Goal: Task Accomplishment & Management: Use online tool/utility

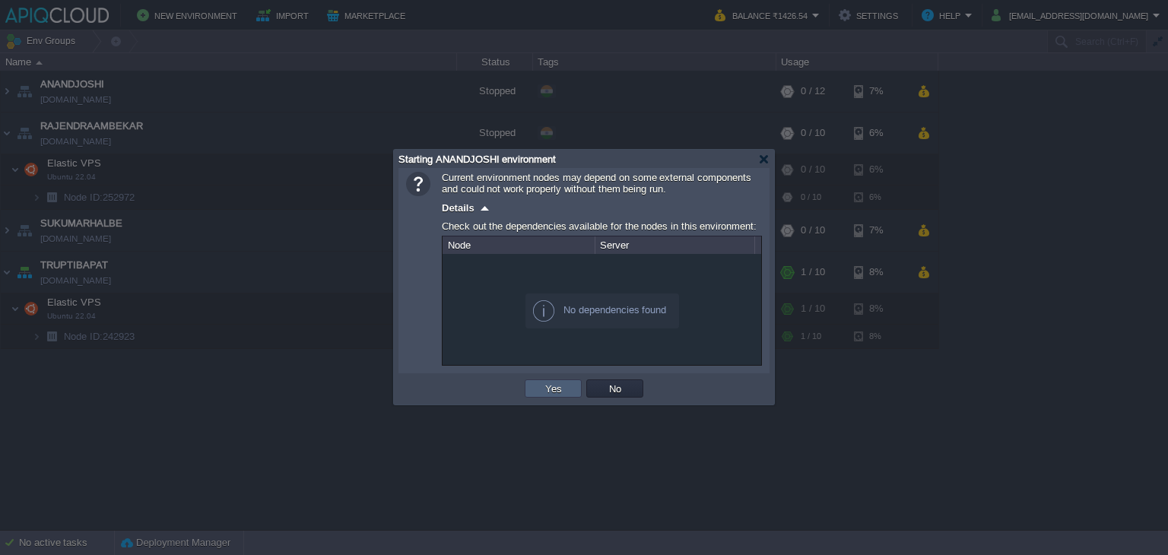
click at [560, 386] on button "Yes" at bounding box center [554, 389] width 26 height 14
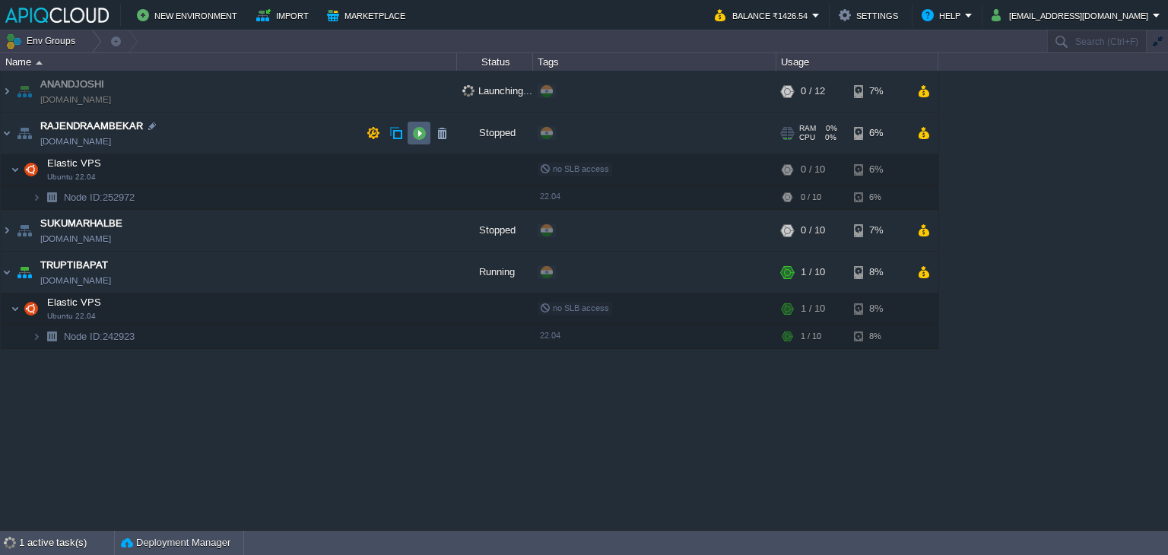
click at [415, 132] on button "button" at bounding box center [419, 133] width 14 height 14
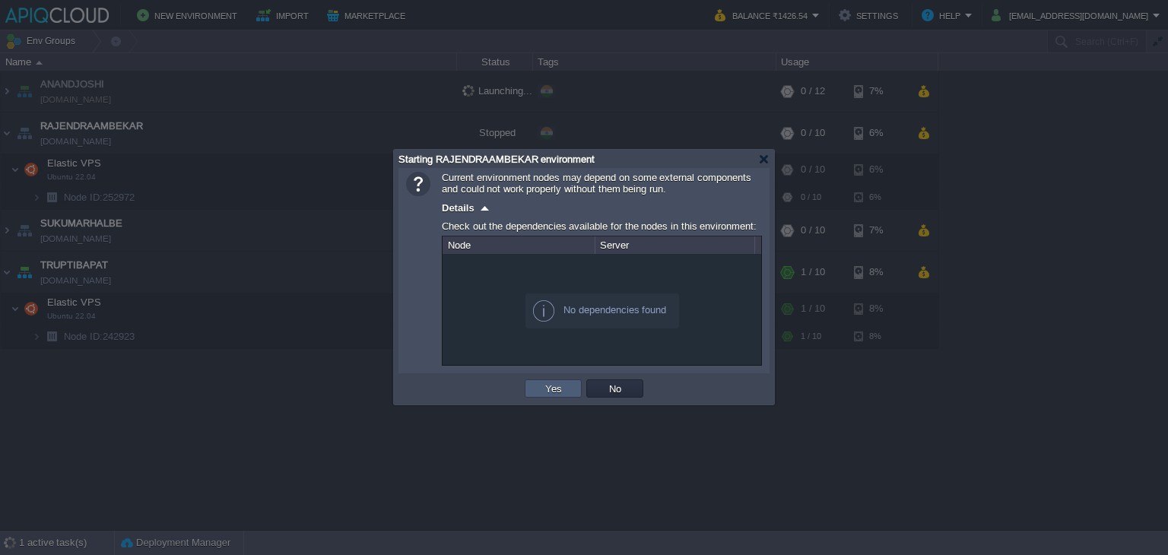
click at [566, 393] on td "Yes" at bounding box center [553, 389] width 57 height 18
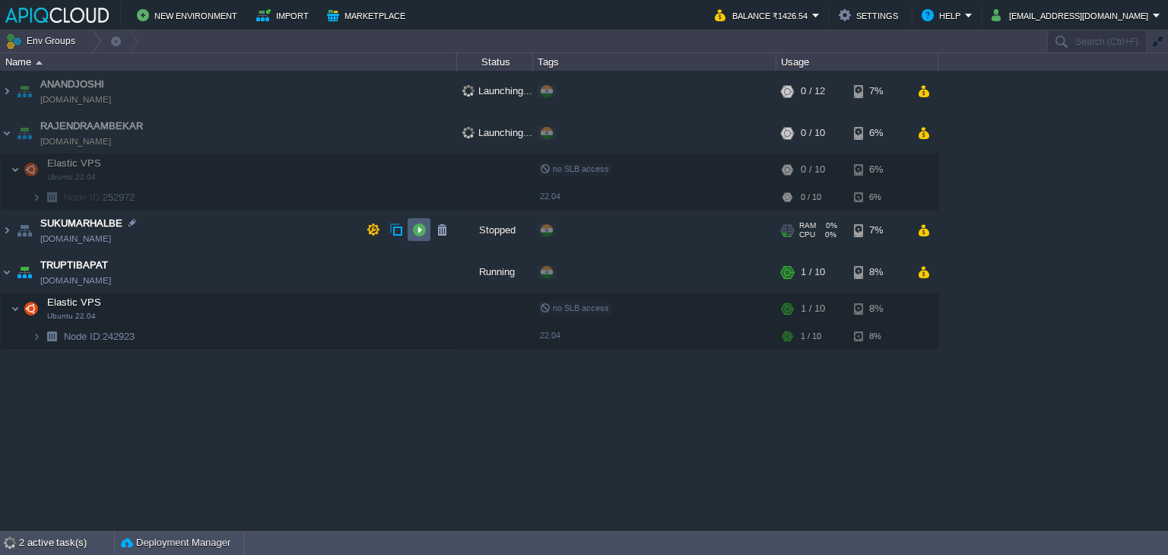
click at [417, 235] on button "button" at bounding box center [419, 230] width 14 height 14
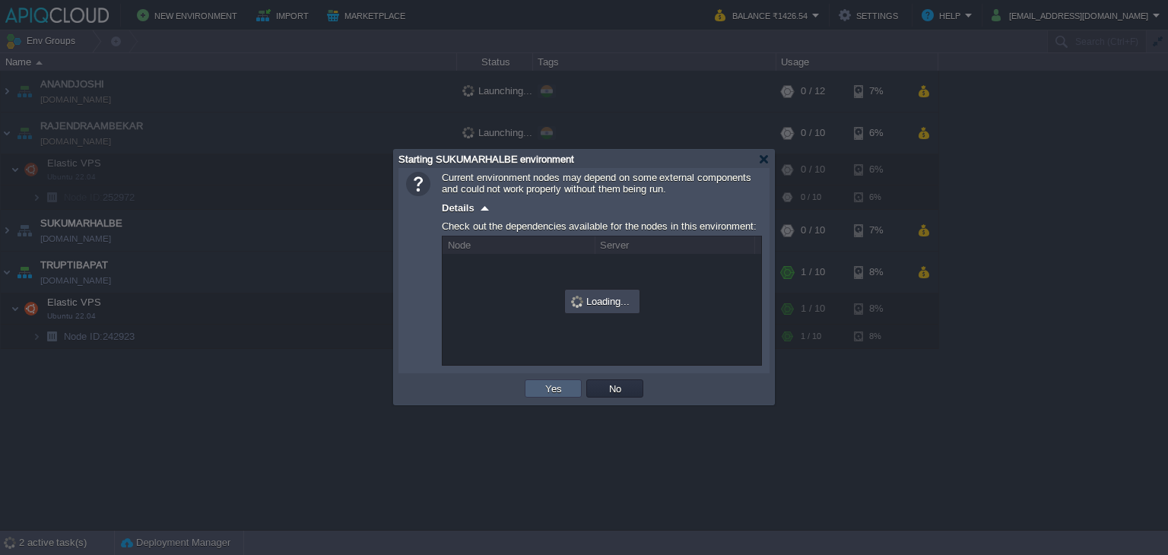
click at [566, 393] on td "Yes" at bounding box center [553, 389] width 57 height 18
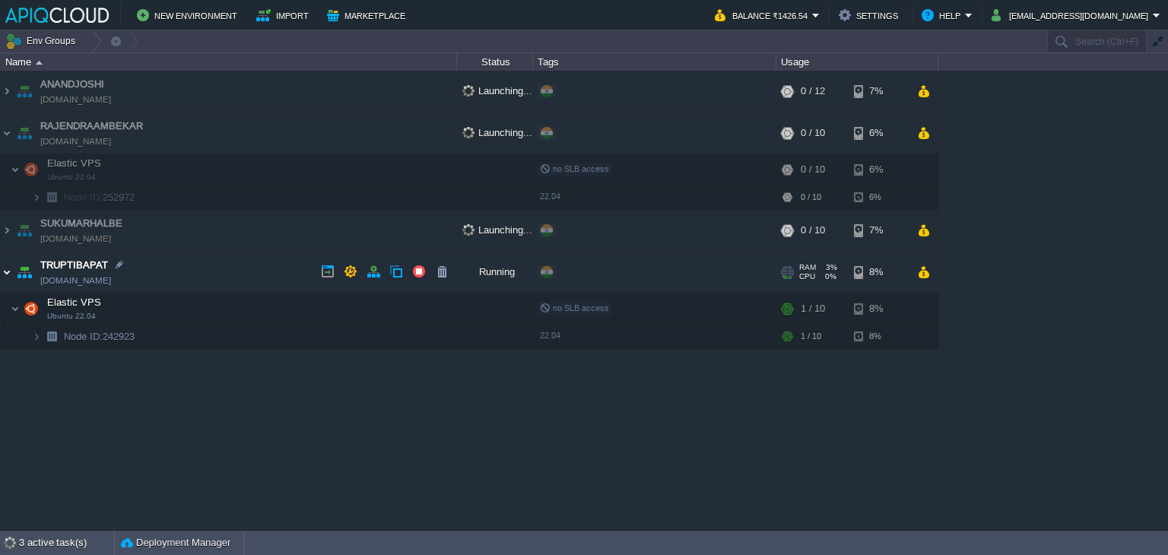
drag, startPoint x: 4, startPoint y: 272, endPoint x: 8, endPoint y: 237, distance: 34.5
click at [4, 272] on img at bounding box center [7, 272] width 12 height 41
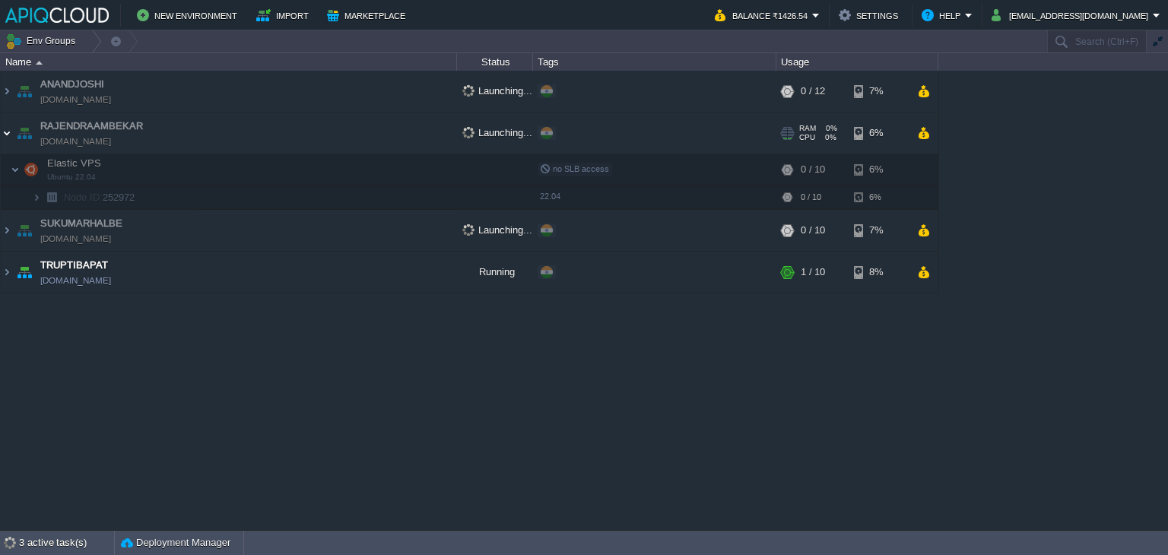
click at [9, 135] on img at bounding box center [7, 133] width 12 height 41
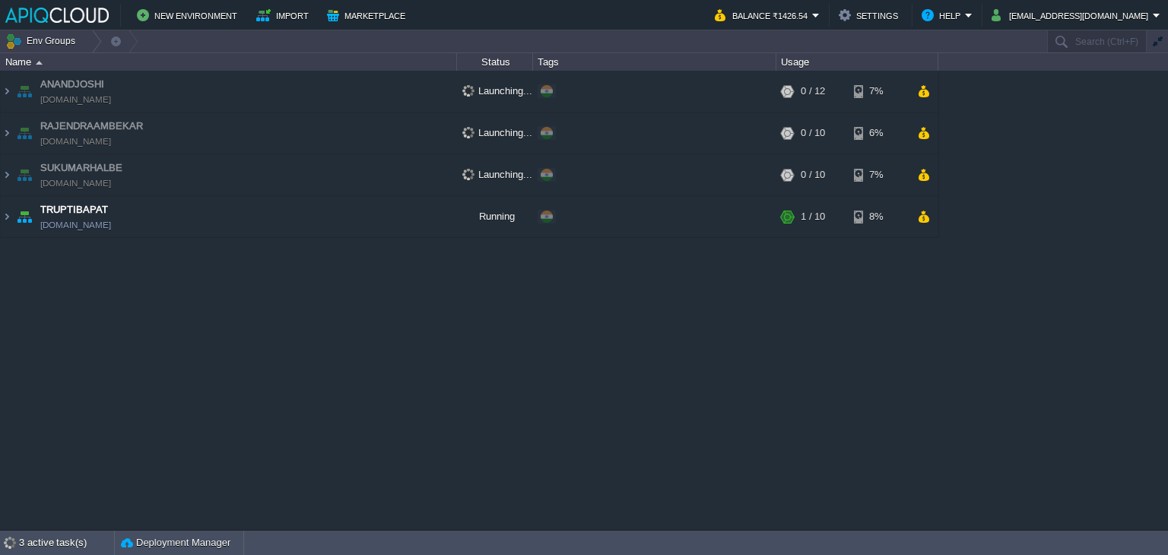
click at [403, 390] on div "ANANDJOSHI [DOMAIN_NAME] Launching... + Add to Env Group RAM 0% CPU 0% 0 / 12 7…" at bounding box center [584, 300] width 1168 height 459
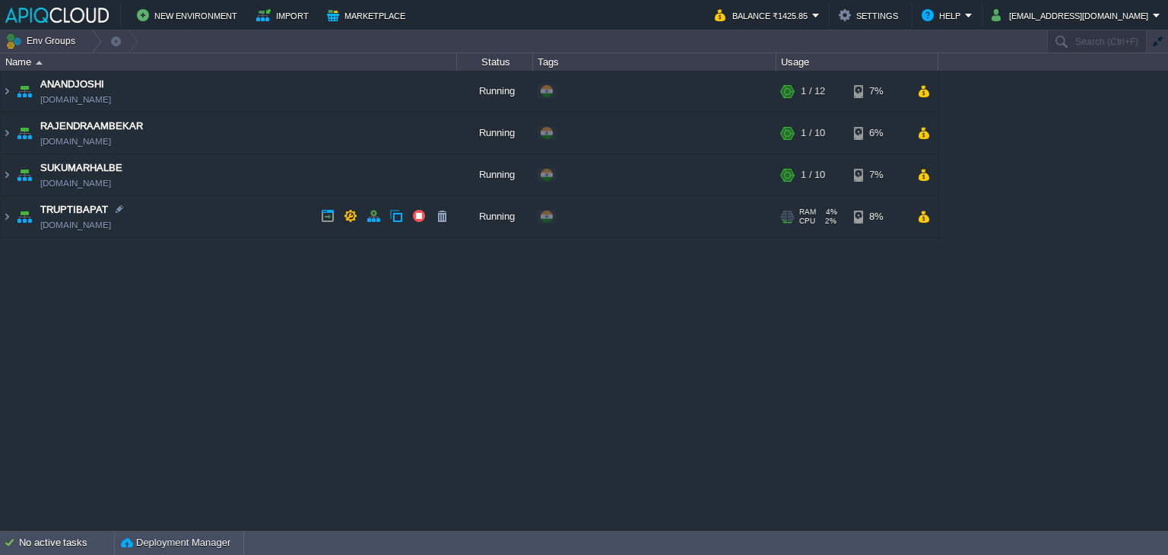
click at [270, 217] on td "TRUPTIBAPAT [DOMAIN_NAME]" at bounding box center [229, 217] width 456 height 42
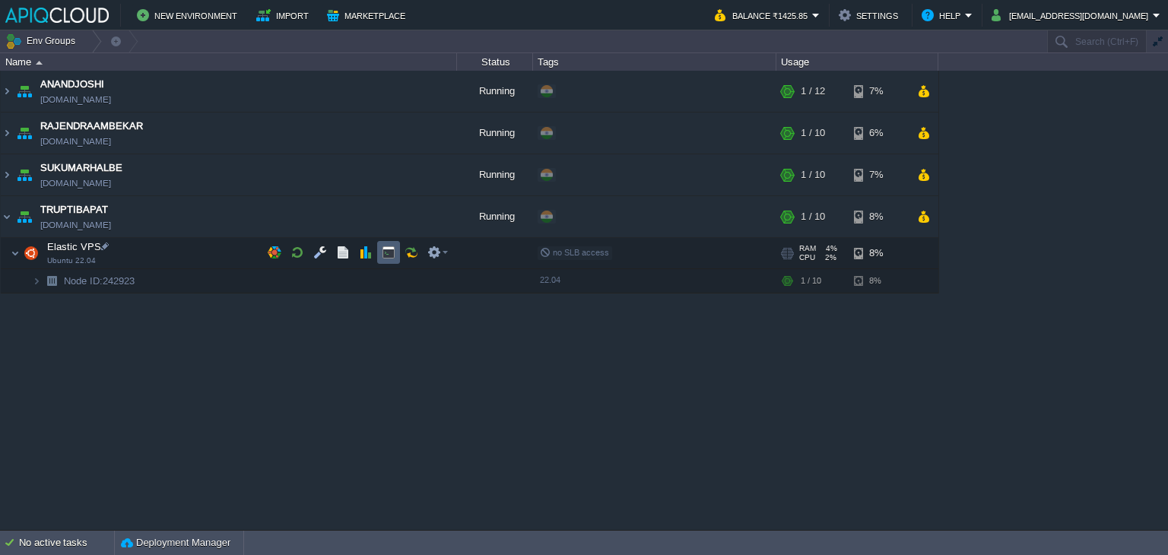
click at [387, 251] on button "button" at bounding box center [389, 253] width 14 height 14
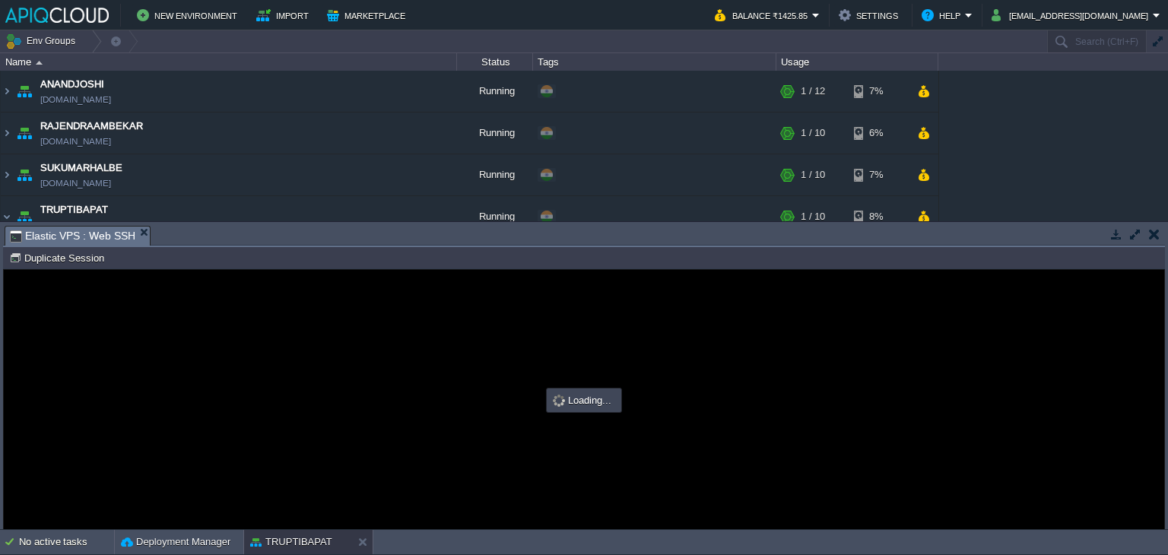
click at [1155, 240] on button "button" at bounding box center [1154, 234] width 11 height 14
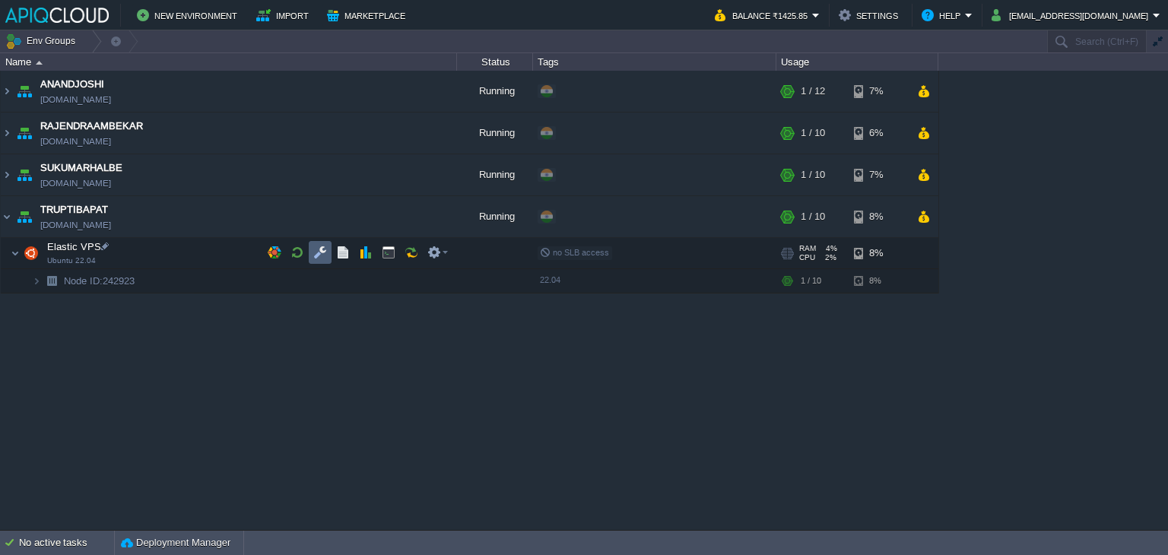
click at [313, 254] on button "button" at bounding box center [320, 253] width 14 height 14
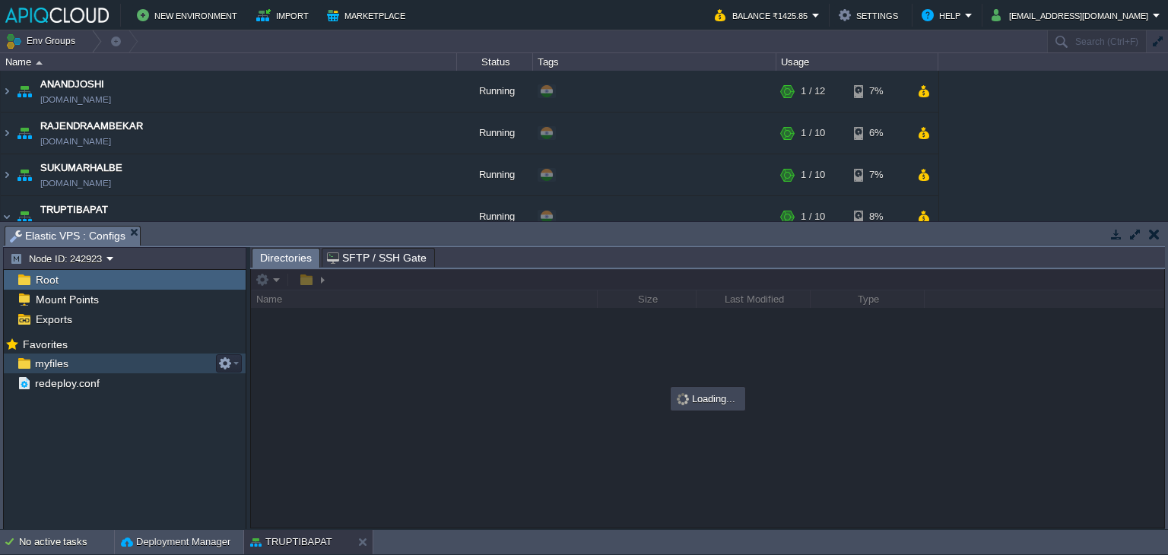
click at [56, 358] on span "myfiles" at bounding box center [51, 364] width 39 height 14
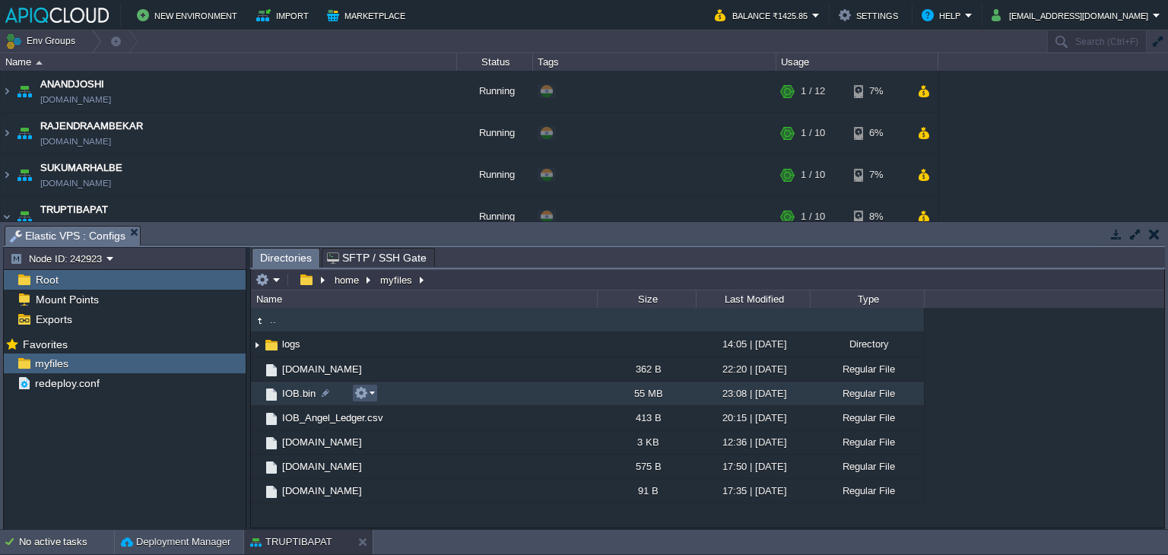
click at [367, 393] on button "button" at bounding box center [361, 393] width 14 height 14
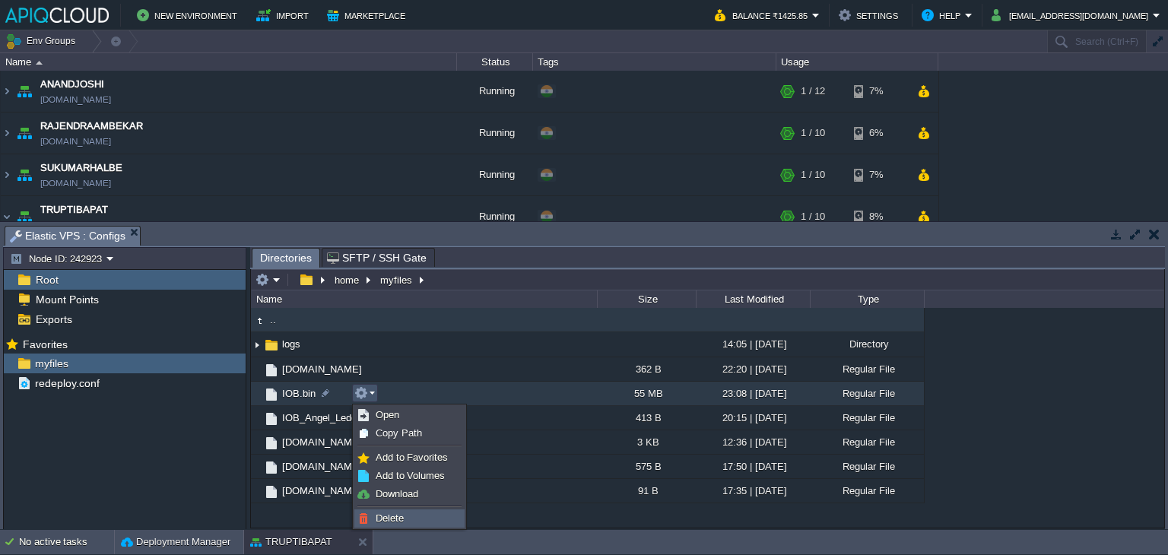
click at [402, 515] on span "Delete" at bounding box center [390, 518] width 28 height 11
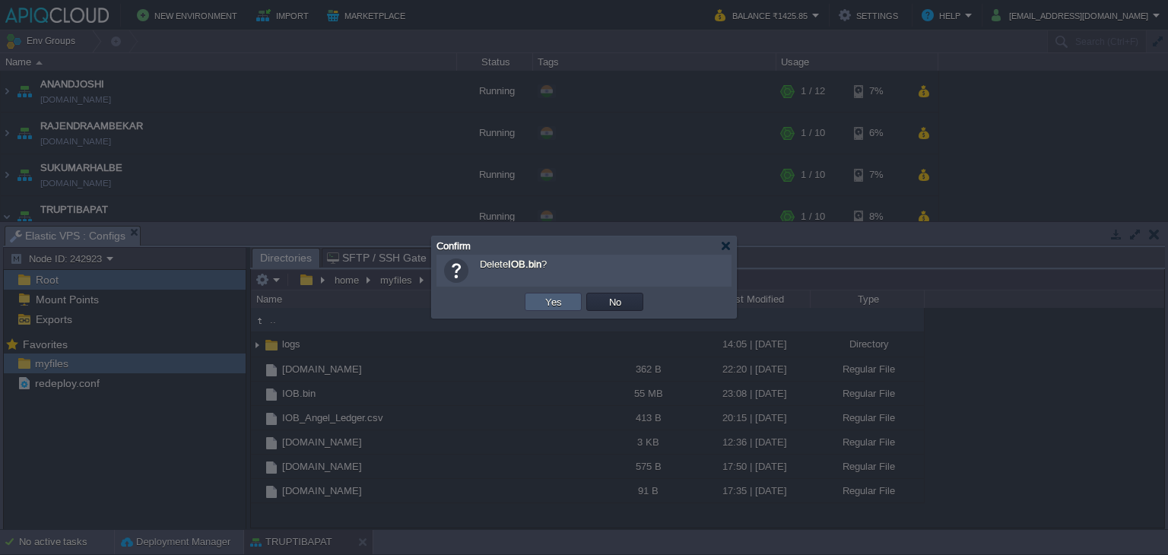
click at [539, 305] on td "Yes" at bounding box center [553, 302] width 57 height 18
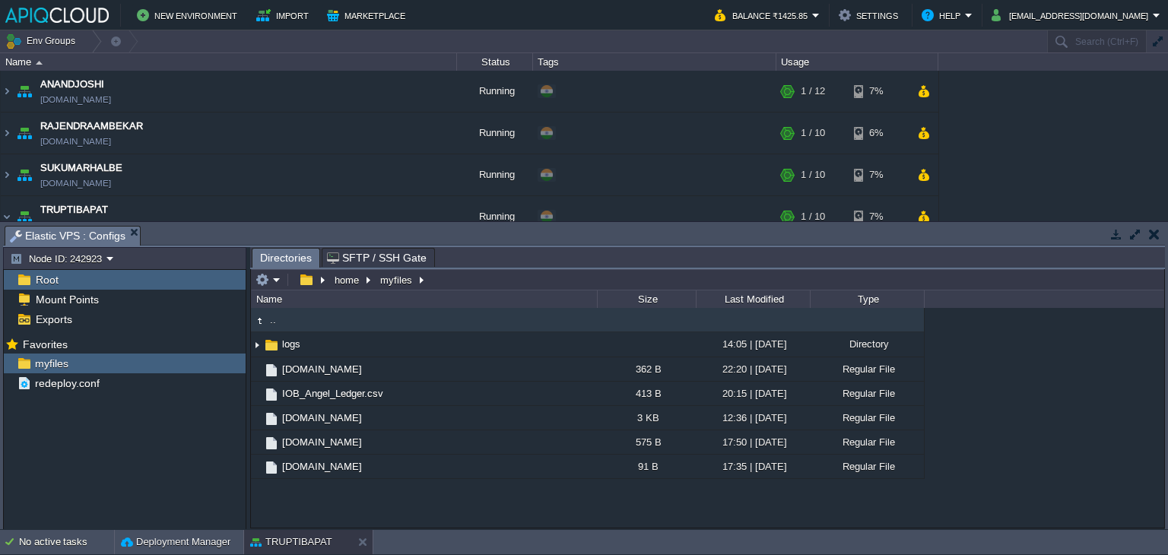
drag, startPoint x: 1153, startPoint y: 231, endPoint x: 1143, endPoint y: 236, distance: 10.9
click at [1153, 231] on button "button" at bounding box center [1154, 234] width 11 height 14
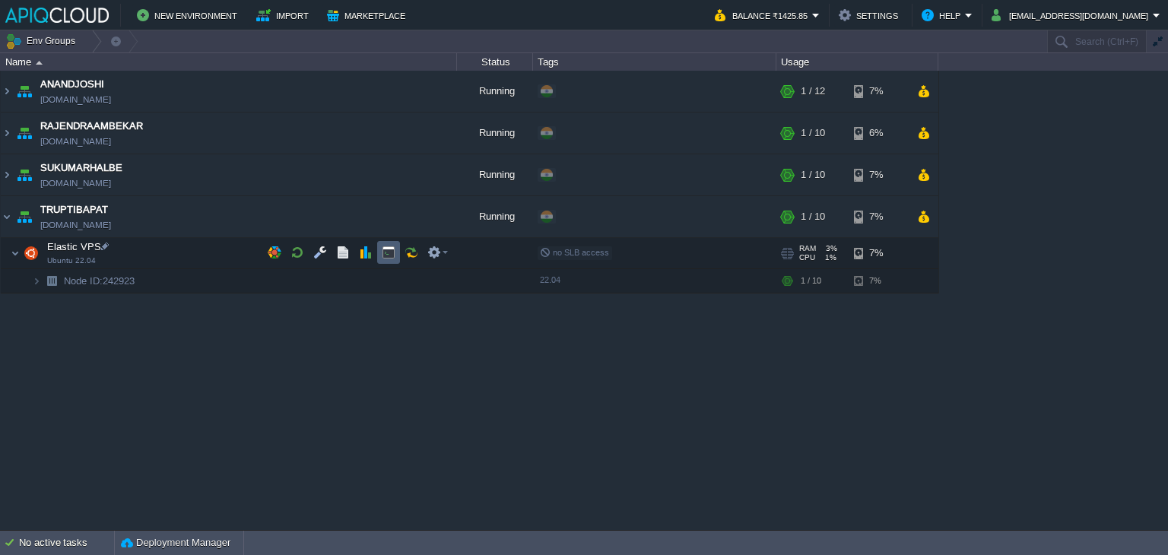
click at [389, 247] on button "button" at bounding box center [389, 253] width 14 height 14
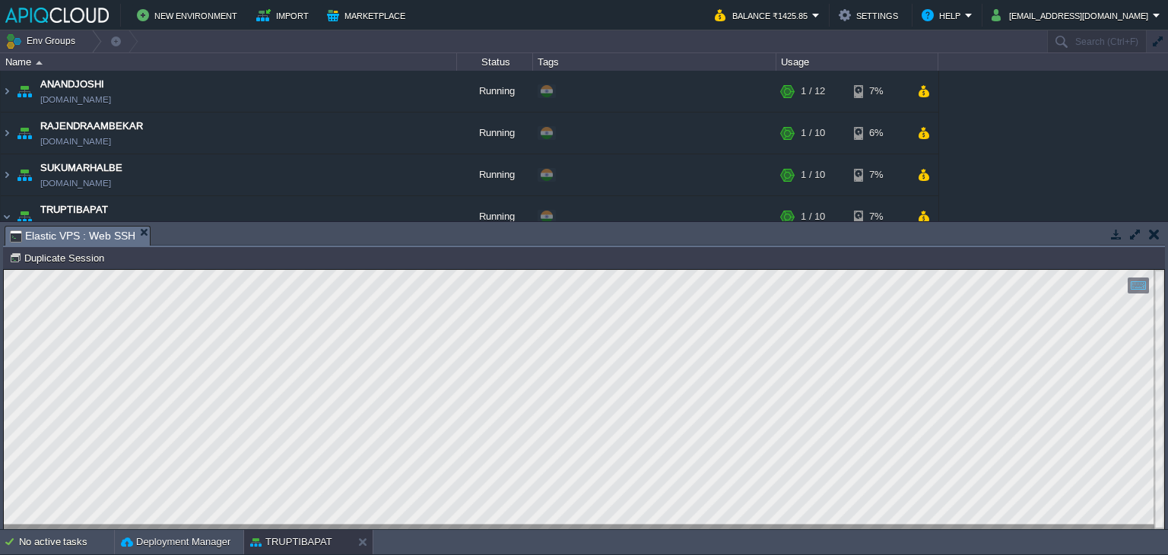
click at [1152, 238] on button "button" at bounding box center [1154, 234] width 11 height 14
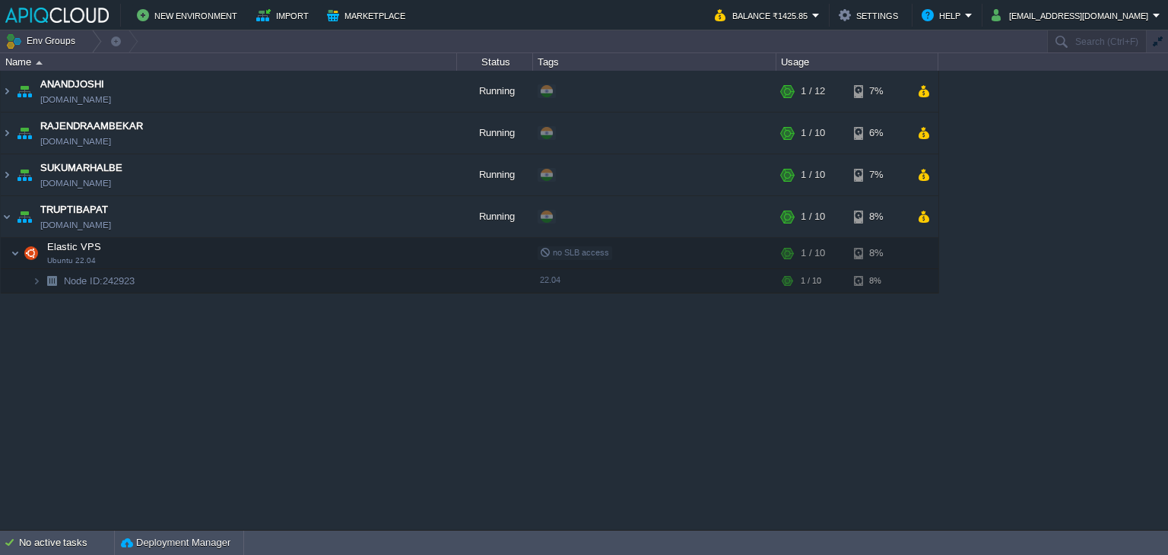
click at [191, 374] on div "ANANDJOSHI [DOMAIN_NAME] Running + Add to Env Group RAM 3% CPU 0% 1 / 12 7% RAJ…" at bounding box center [584, 300] width 1168 height 459
click at [9, 217] on img at bounding box center [7, 216] width 12 height 41
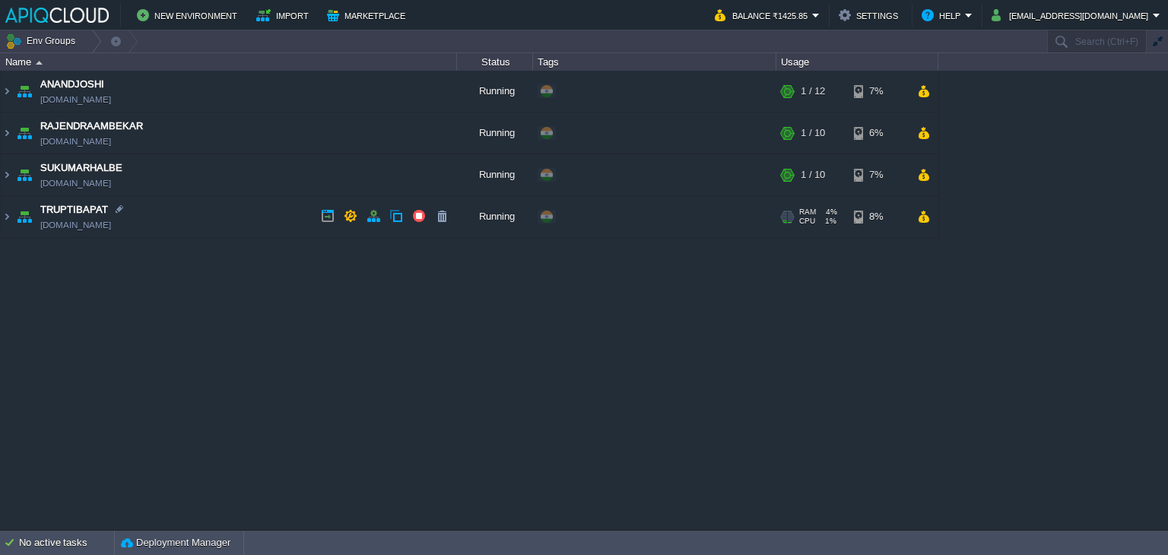
click at [271, 217] on td "TRUPTIBAPAT [DOMAIN_NAME]" at bounding box center [229, 217] width 456 height 42
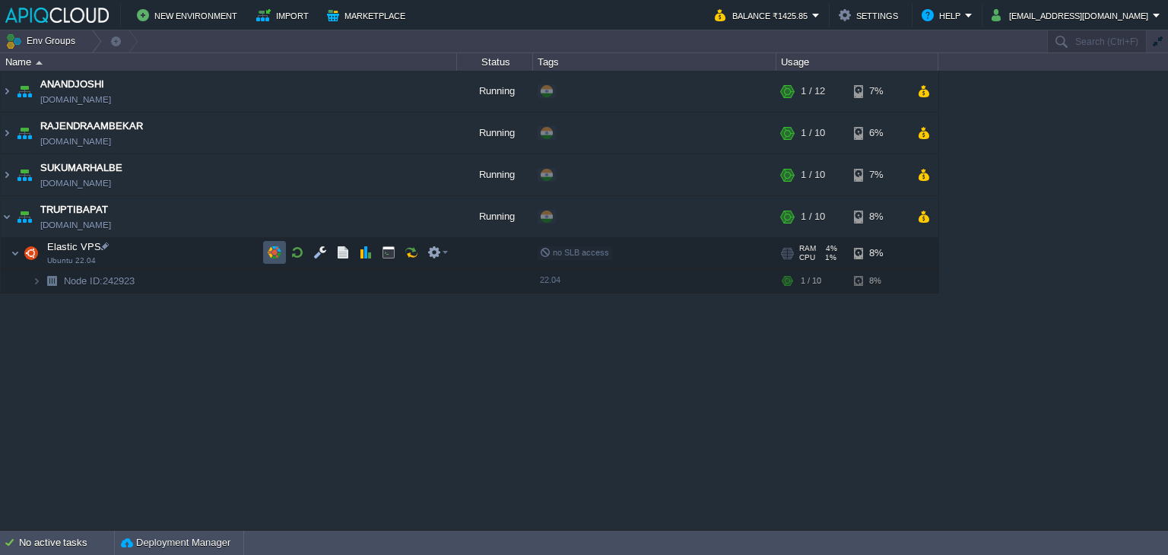
click at [272, 252] on button "button" at bounding box center [275, 253] width 14 height 14
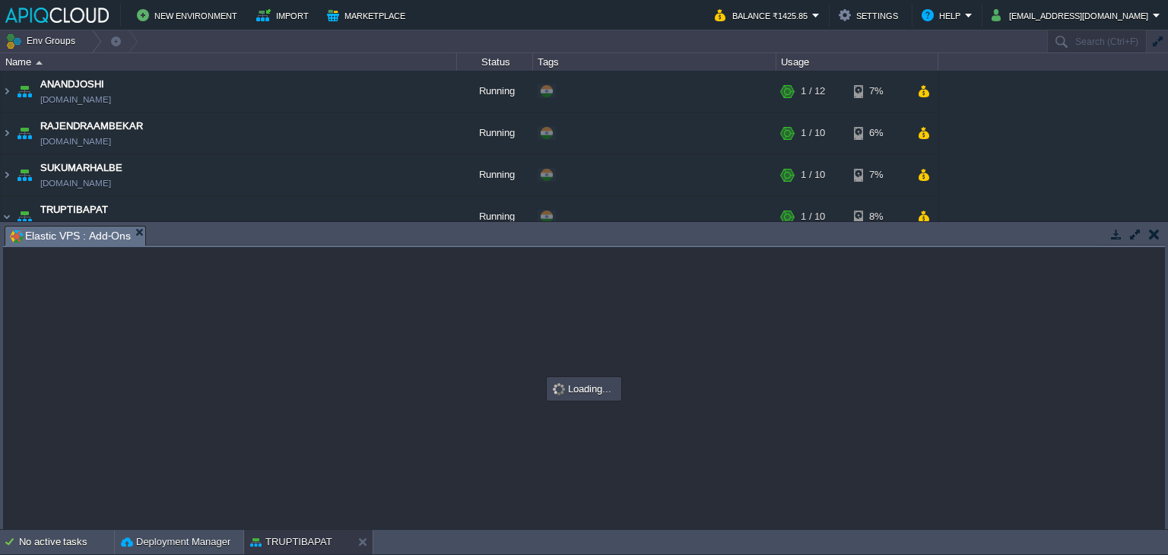
click at [1159, 236] on button "button" at bounding box center [1154, 234] width 11 height 14
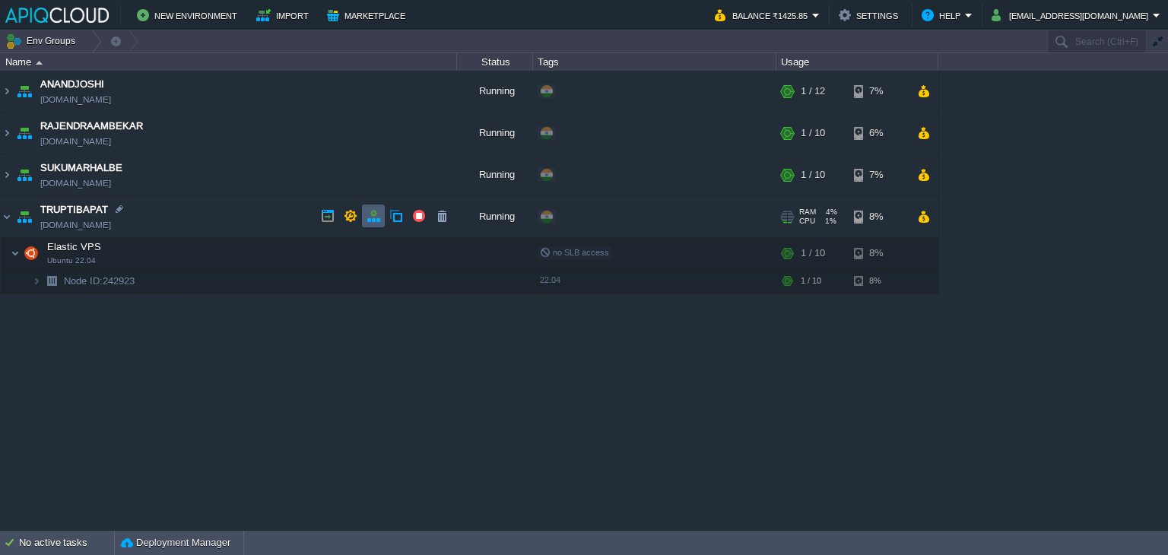
click at [374, 220] on button "button" at bounding box center [374, 216] width 14 height 14
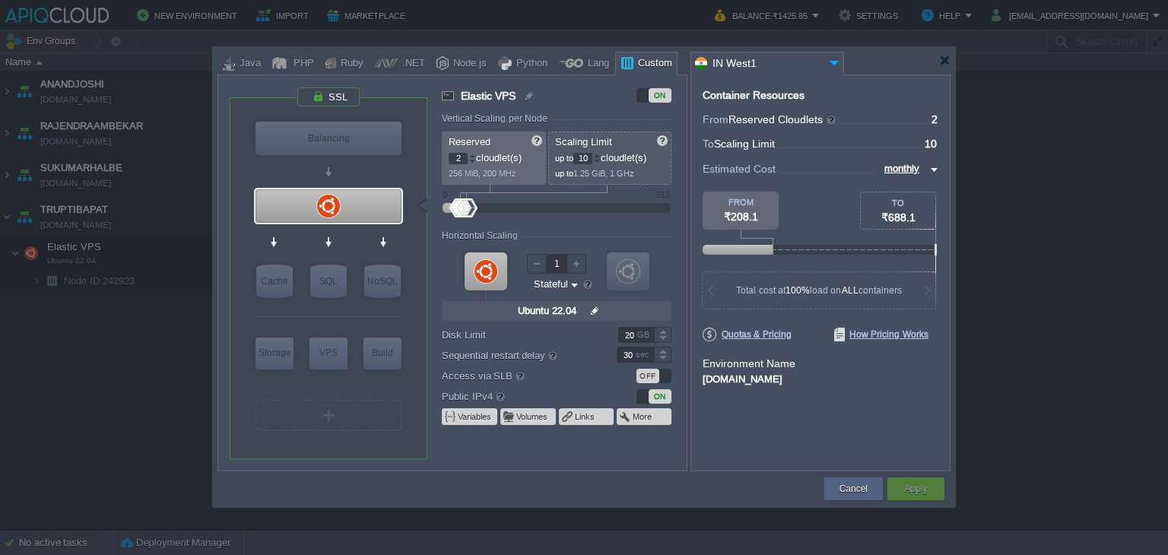
click at [600, 160] on div at bounding box center [597, 161] width 8 height 5
type input "8"
click at [600, 160] on div at bounding box center [597, 161] width 8 height 5
click at [908, 491] on button "Apply" at bounding box center [915, 489] width 23 height 15
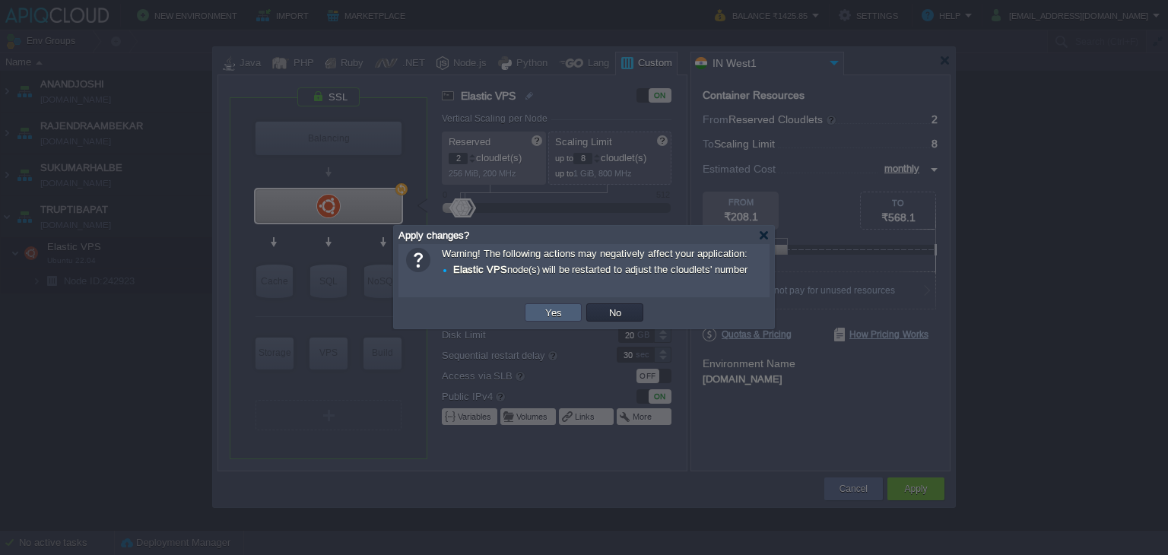
click at [543, 309] on button "Yes" at bounding box center [554, 313] width 26 height 14
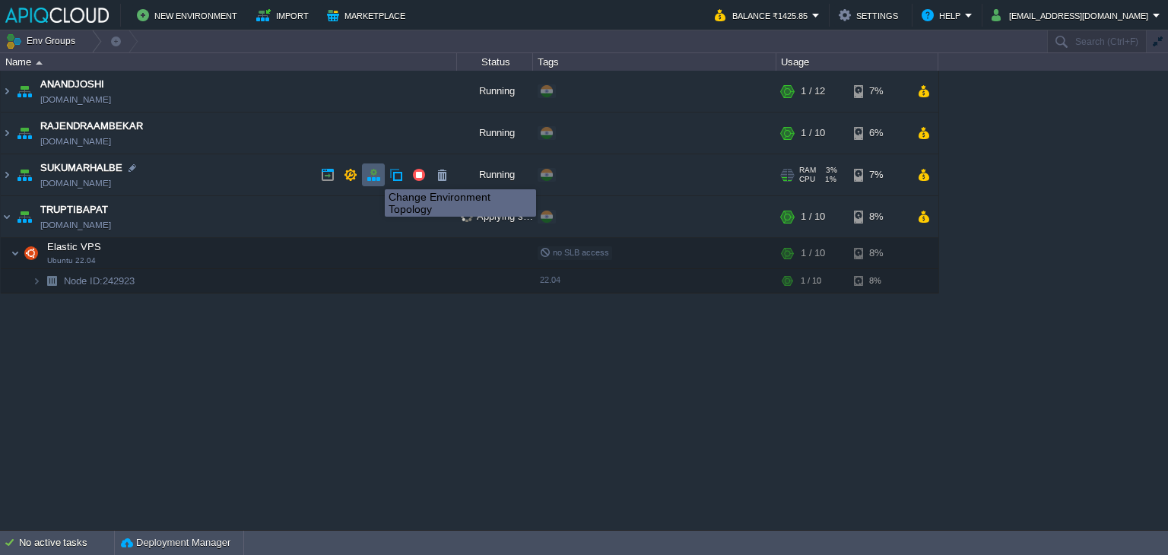
click at [373, 176] on button "button" at bounding box center [374, 175] width 14 height 14
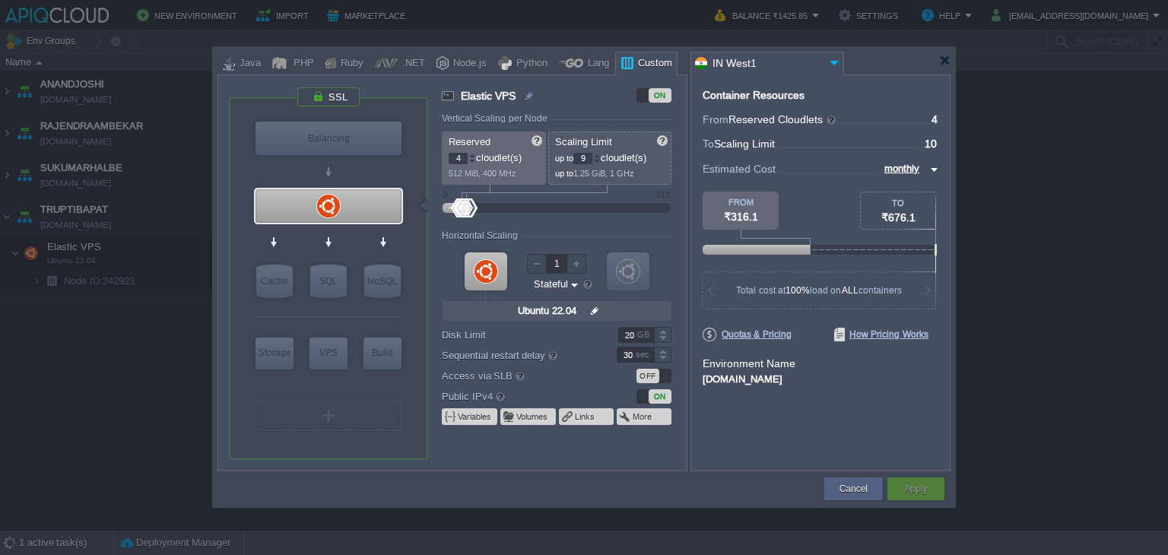
click at [599, 159] on div at bounding box center [597, 161] width 8 height 5
type input "8"
click at [599, 159] on div at bounding box center [597, 161] width 8 height 5
click at [910, 485] on button "Apply" at bounding box center [915, 489] width 23 height 15
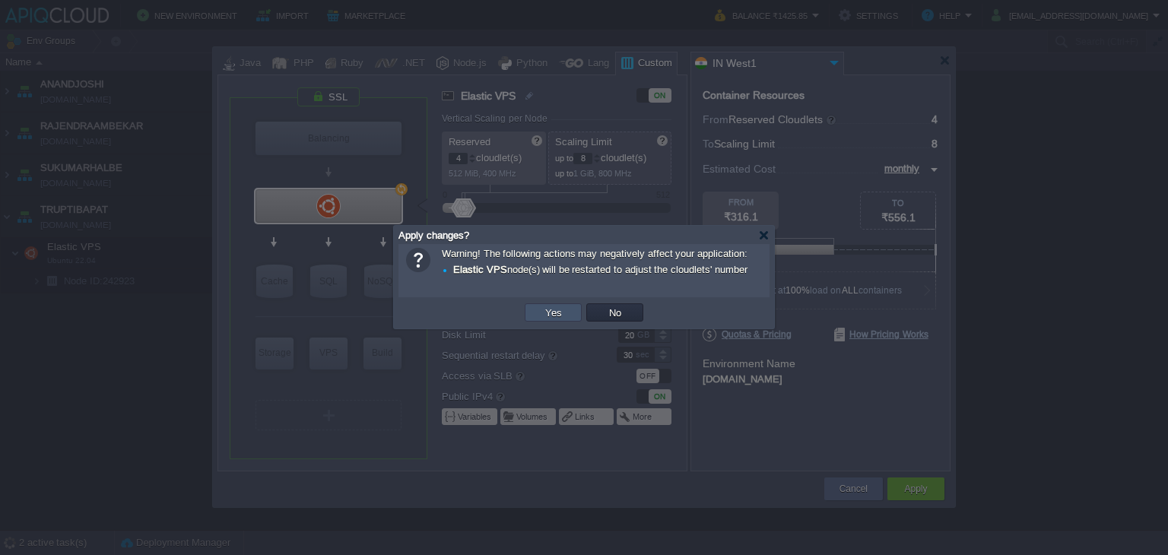
click at [550, 306] on button "Yes" at bounding box center [554, 313] width 26 height 14
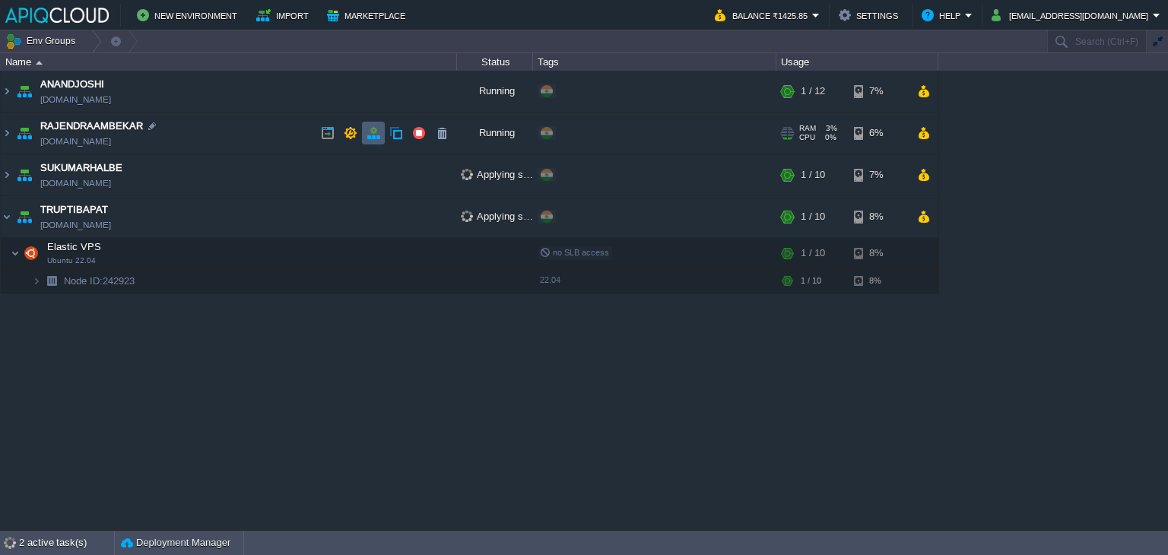
click at [379, 130] on button "button" at bounding box center [374, 133] width 14 height 14
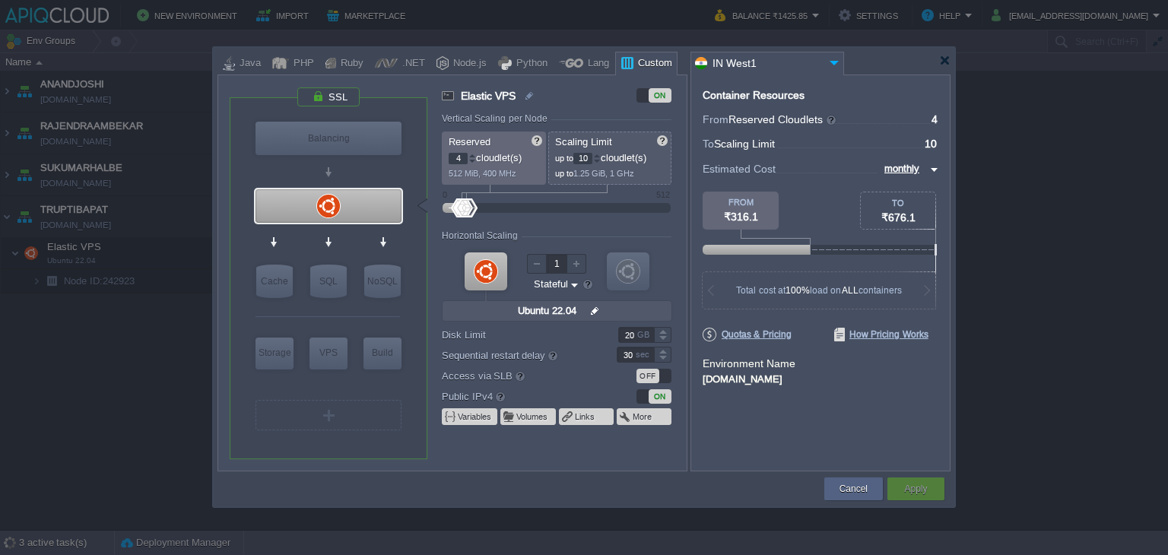
click at [599, 158] on div at bounding box center [597, 158] width 7 height 1
click at [600, 159] on div at bounding box center [597, 161] width 8 height 5
type input "8"
click at [600, 159] on div at bounding box center [597, 161] width 8 height 5
click at [912, 491] on button "Apply" at bounding box center [915, 489] width 23 height 15
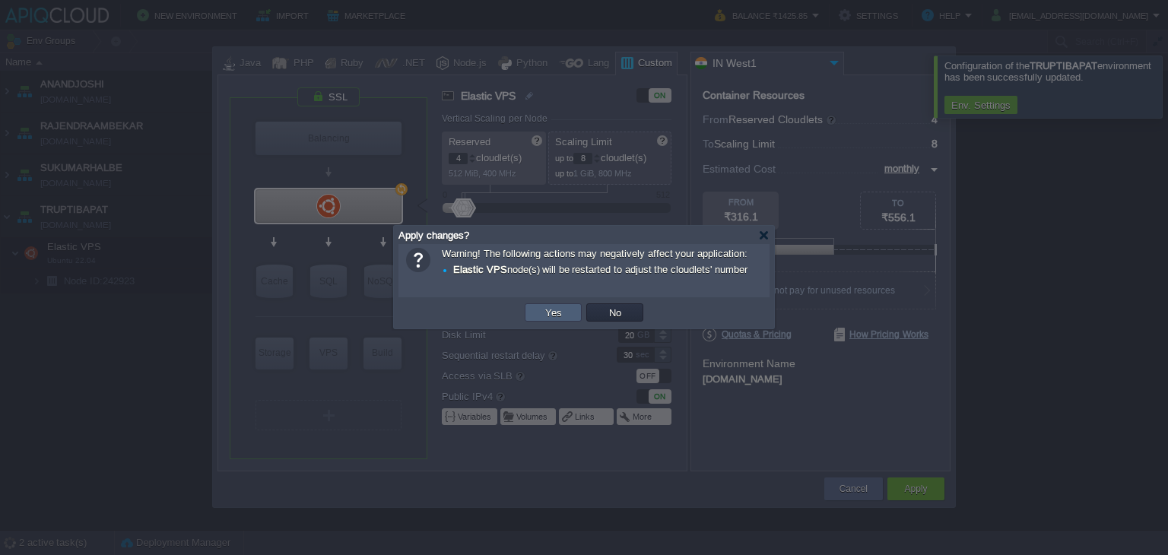
click at [561, 310] on button "Yes" at bounding box center [554, 313] width 26 height 14
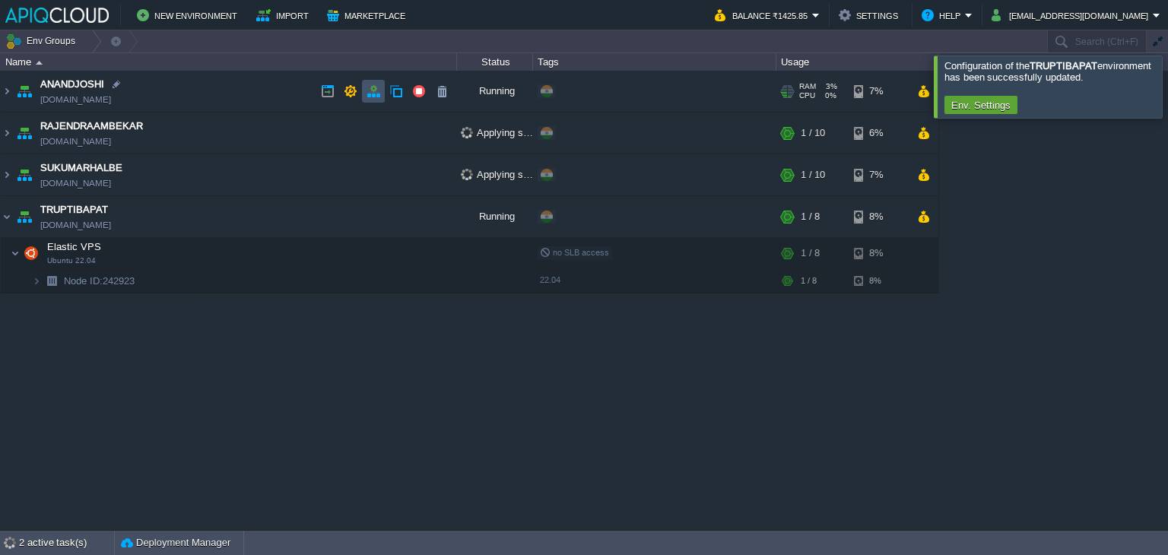
click at [373, 91] on button "button" at bounding box center [374, 91] width 14 height 14
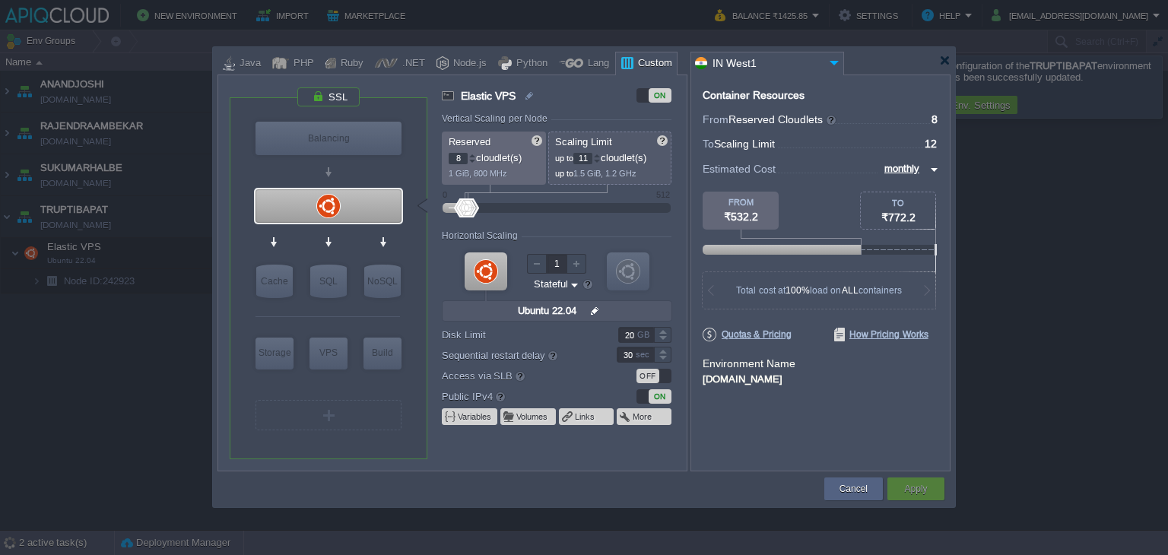
click at [601, 161] on div at bounding box center [597, 161] width 8 height 5
type input "10"
click at [601, 161] on div at bounding box center [597, 161] width 8 height 5
click at [920, 490] on button "Apply" at bounding box center [915, 489] width 23 height 15
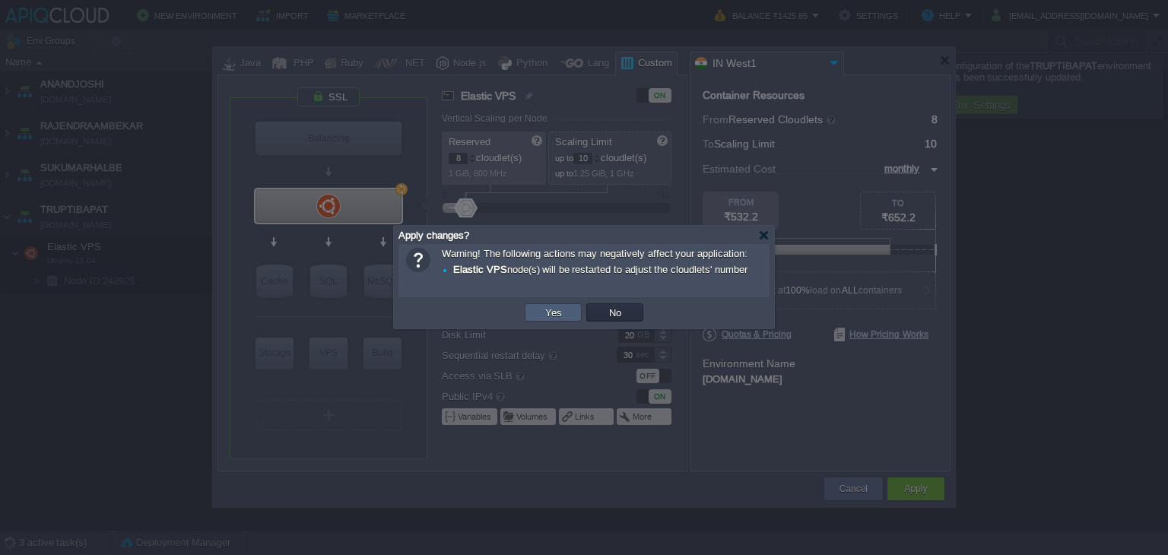
click at [560, 313] on button "Yes" at bounding box center [554, 313] width 26 height 14
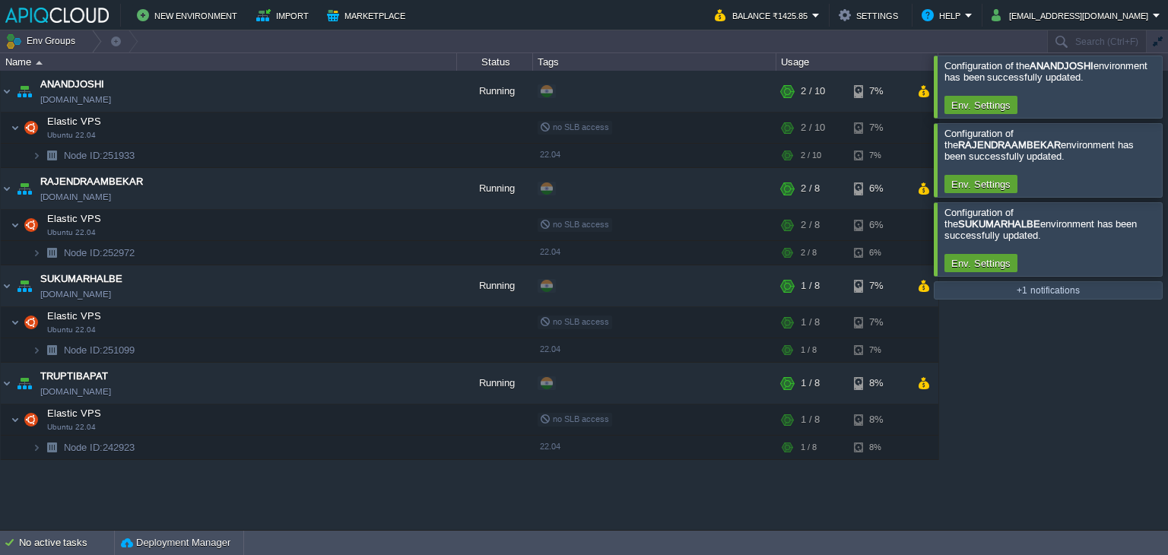
click at [1168, 84] on div at bounding box center [1187, 87] width 0 height 62
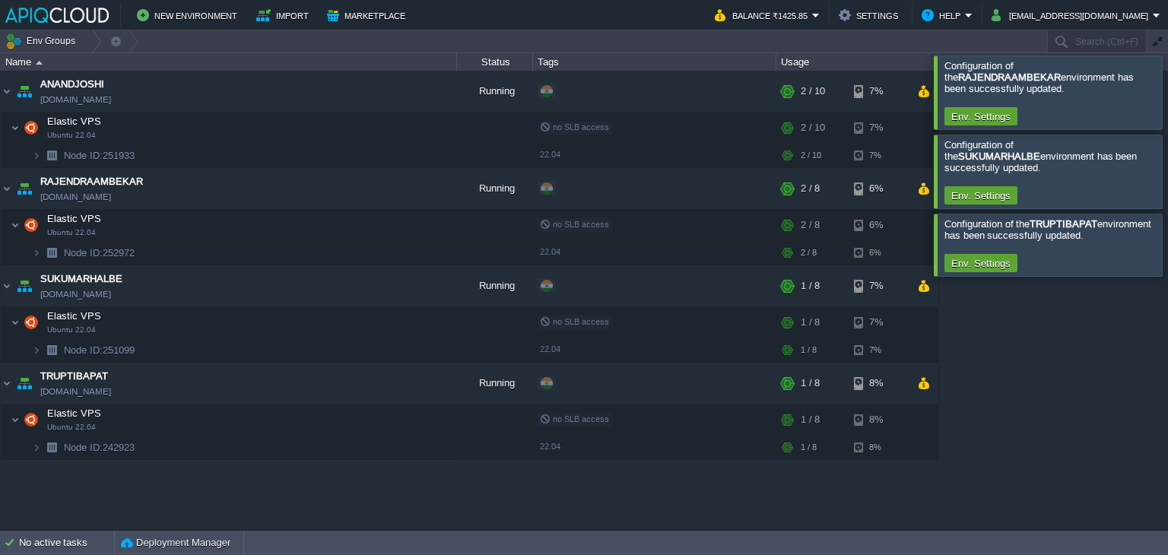
click at [1168, 87] on div at bounding box center [1187, 92] width 0 height 73
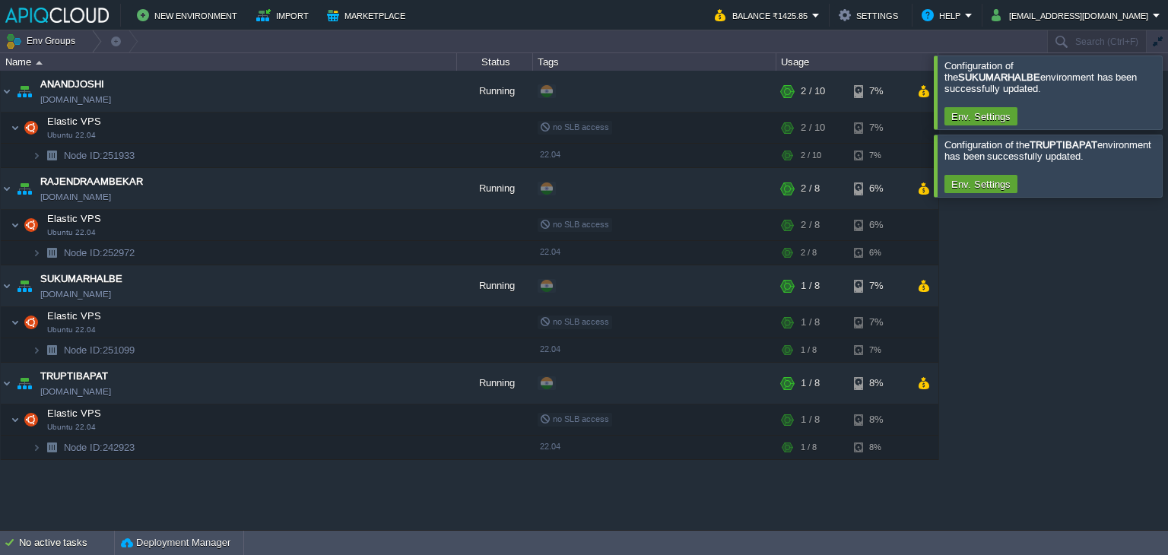
click at [1168, 87] on div at bounding box center [1187, 92] width 0 height 73
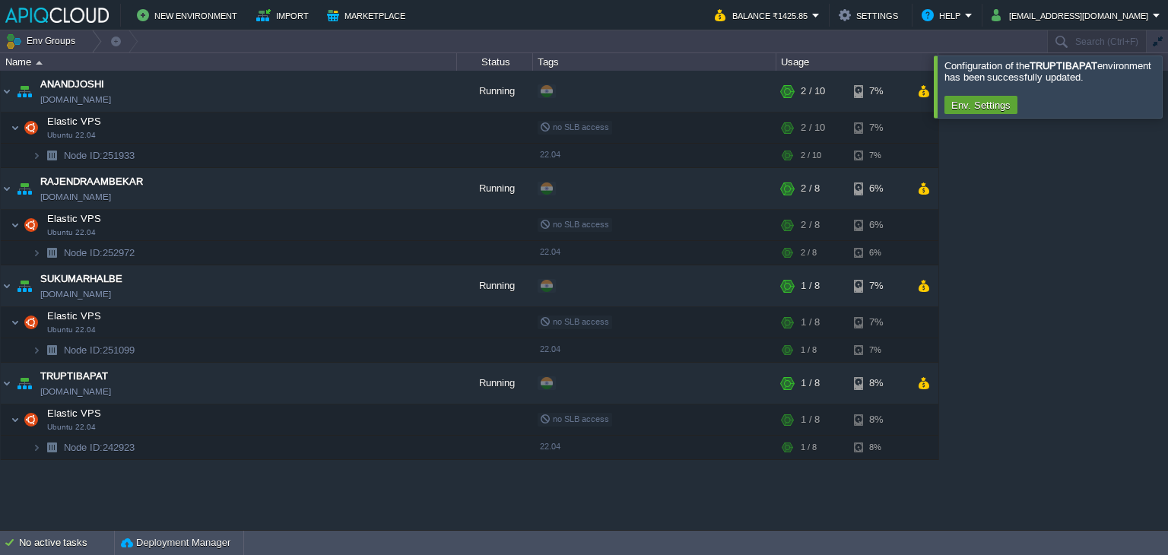
click at [1168, 87] on div at bounding box center [1187, 87] width 0 height 62
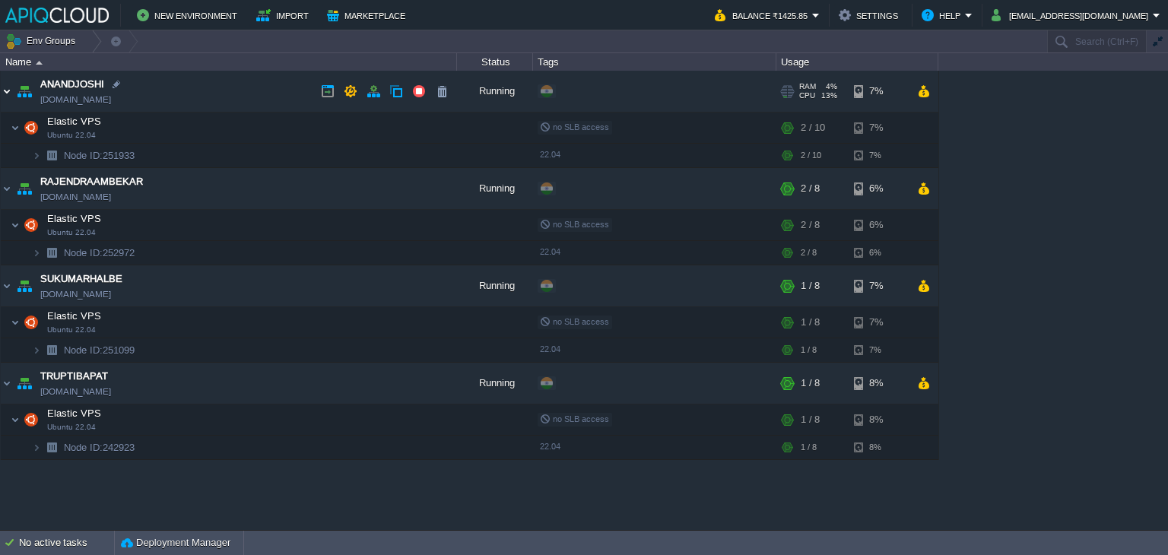
click at [8, 91] on img at bounding box center [7, 91] width 12 height 41
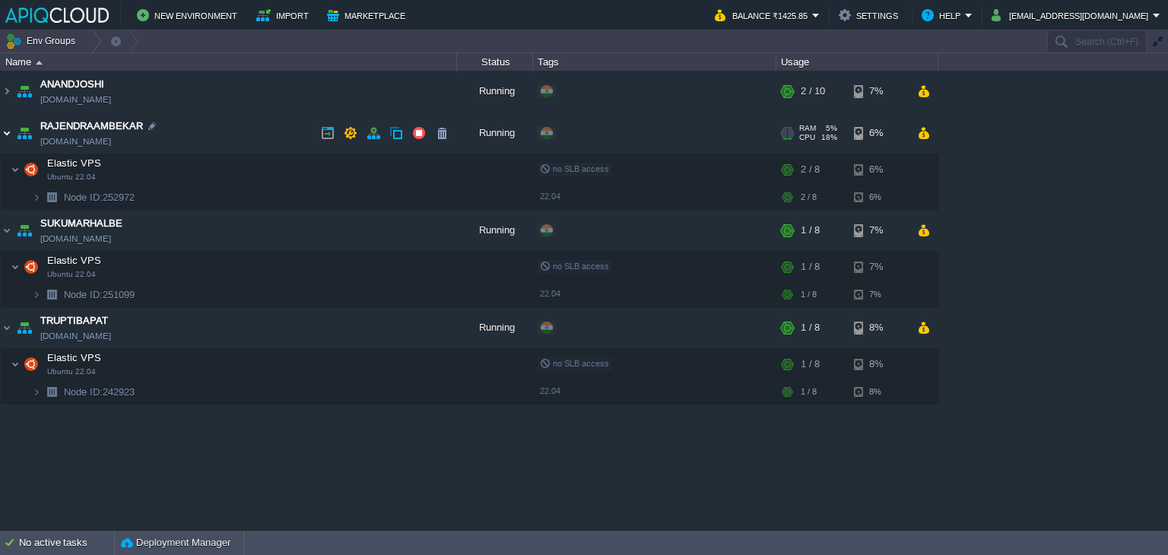
click at [9, 133] on img at bounding box center [7, 133] width 12 height 41
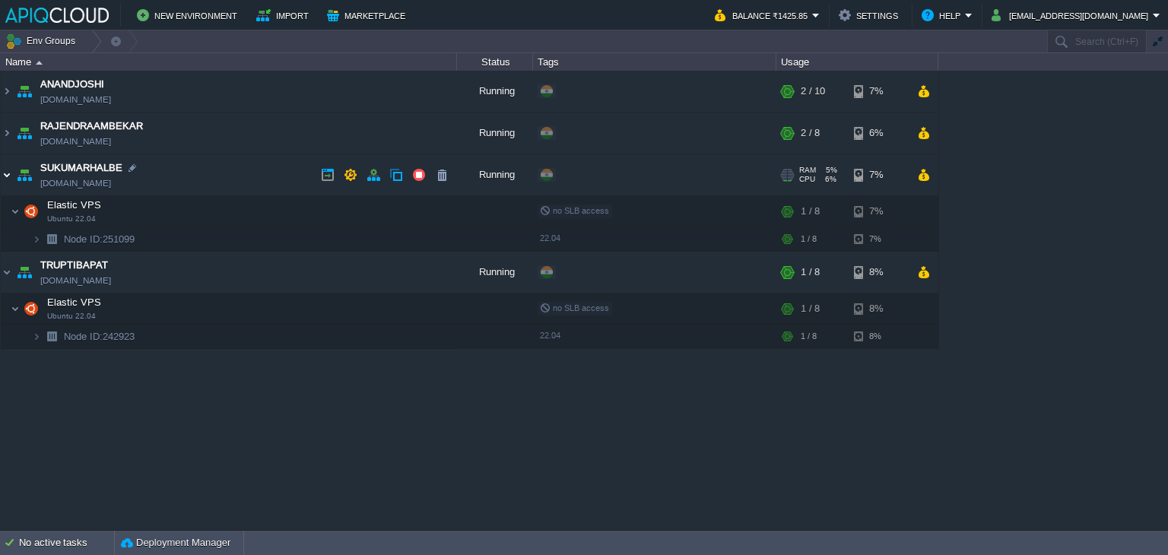
click at [10, 174] on img at bounding box center [7, 174] width 12 height 41
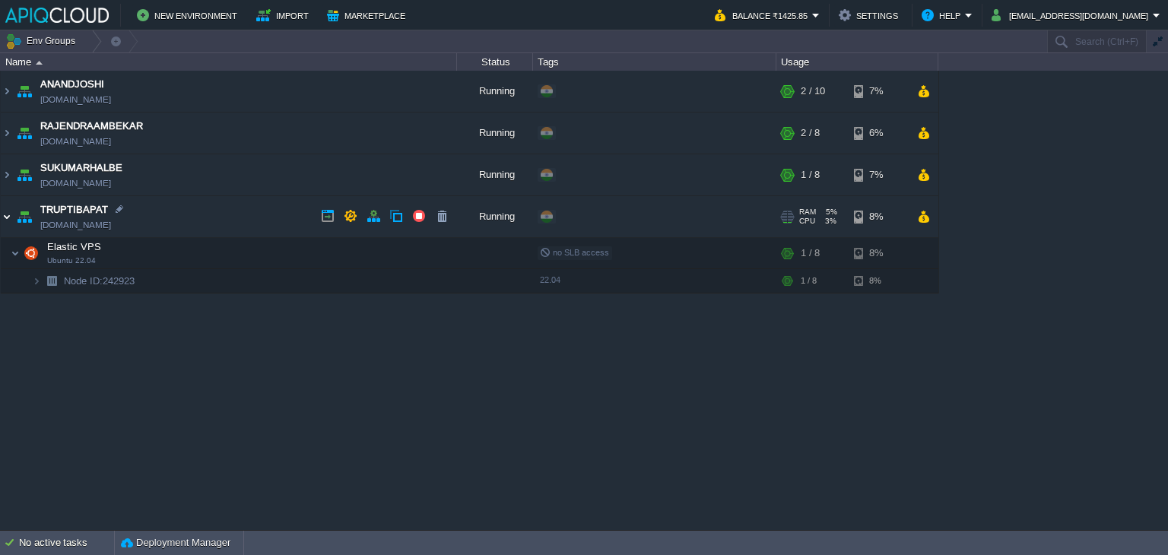
click at [8, 217] on img at bounding box center [7, 216] width 12 height 41
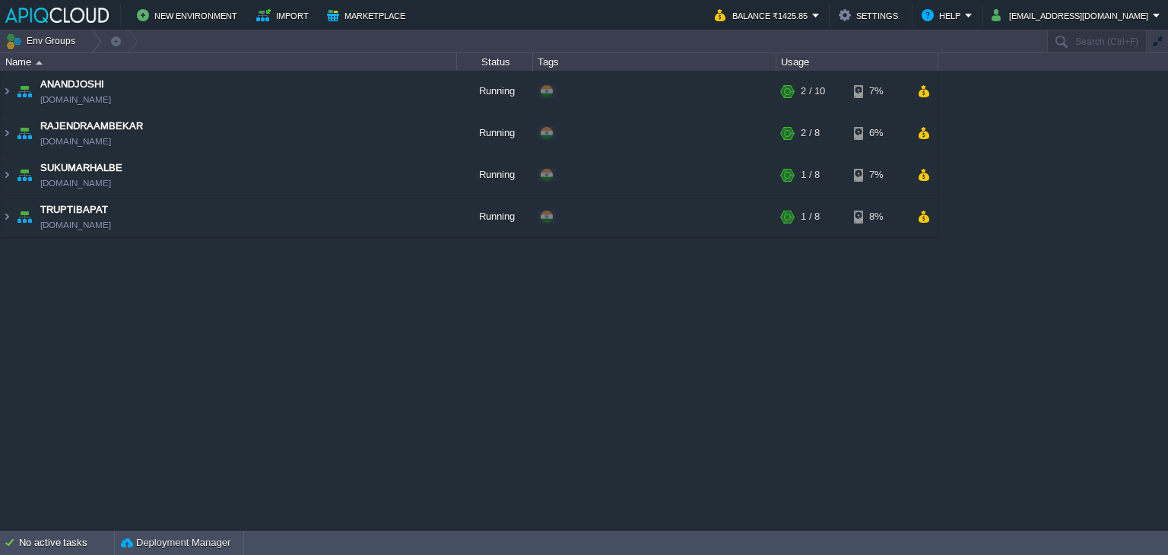
click at [361, 351] on div "ANANDJOSHI [DOMAIN_NAME] Running + Add to Env Group RAM 4% CPU 13% 2 / 10 7% El…" at bounding box center [584, 300] width 1168 height 459
click at [417, 218] on button "button" at bounding box center [419, 216] width 14 height 14
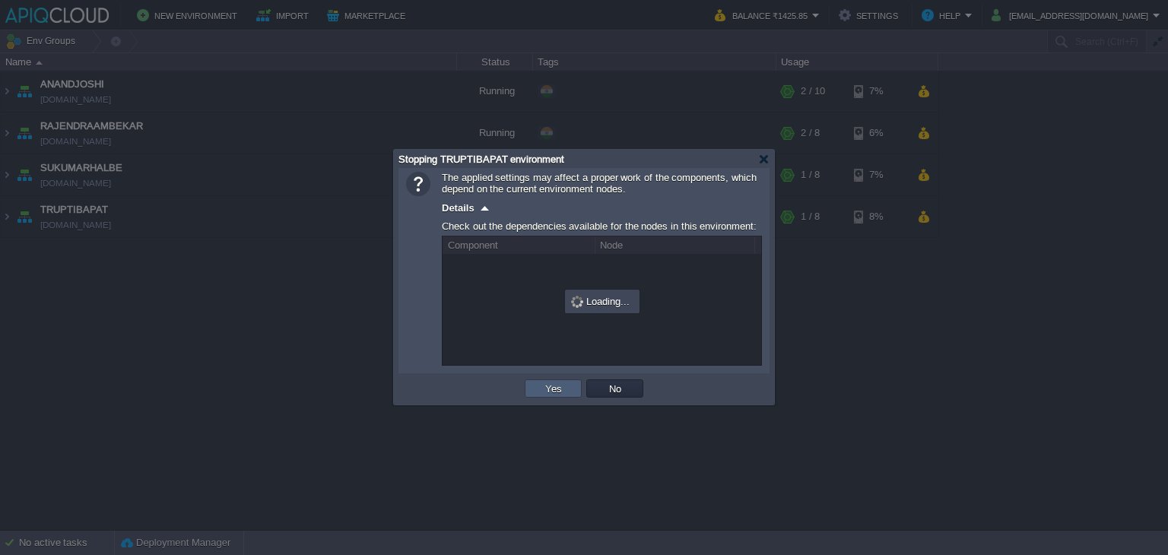
click at [545, 390] on button "Yes" at bounding box center [554, 389] width 26 height 14
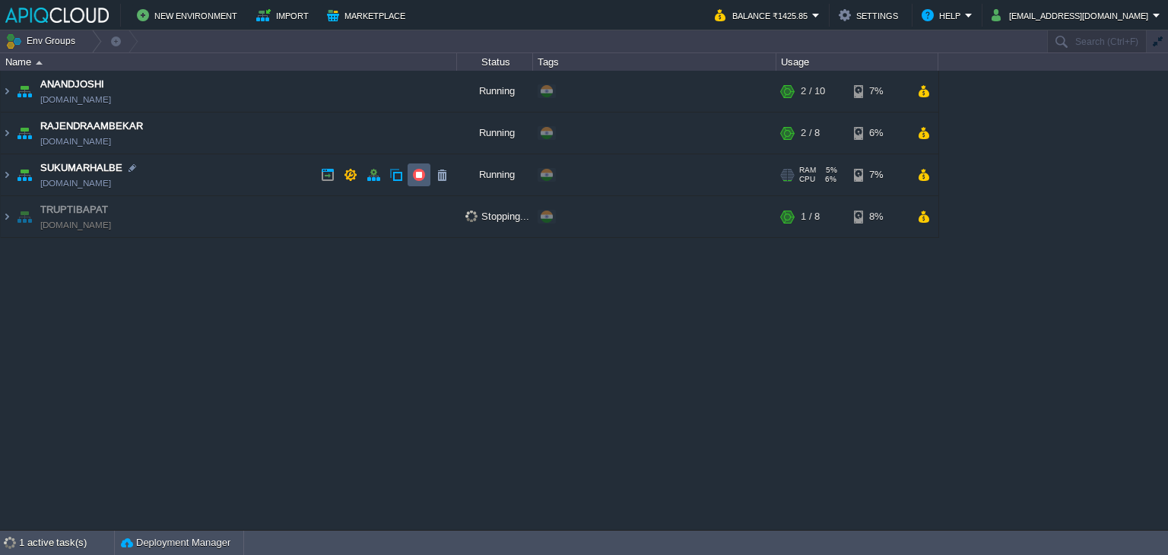
click at [424, 178] on button "button" at bounding box center [419, 175] width 14 height 14
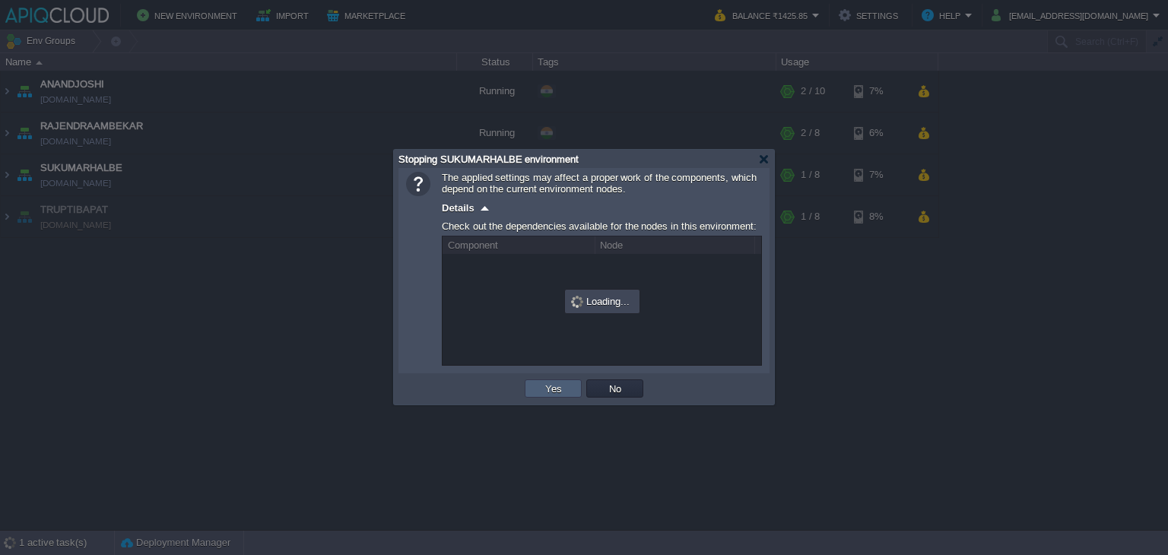
click at [537, 384] on td "Yes" at bounding box center [553, 389] width 57 height 18
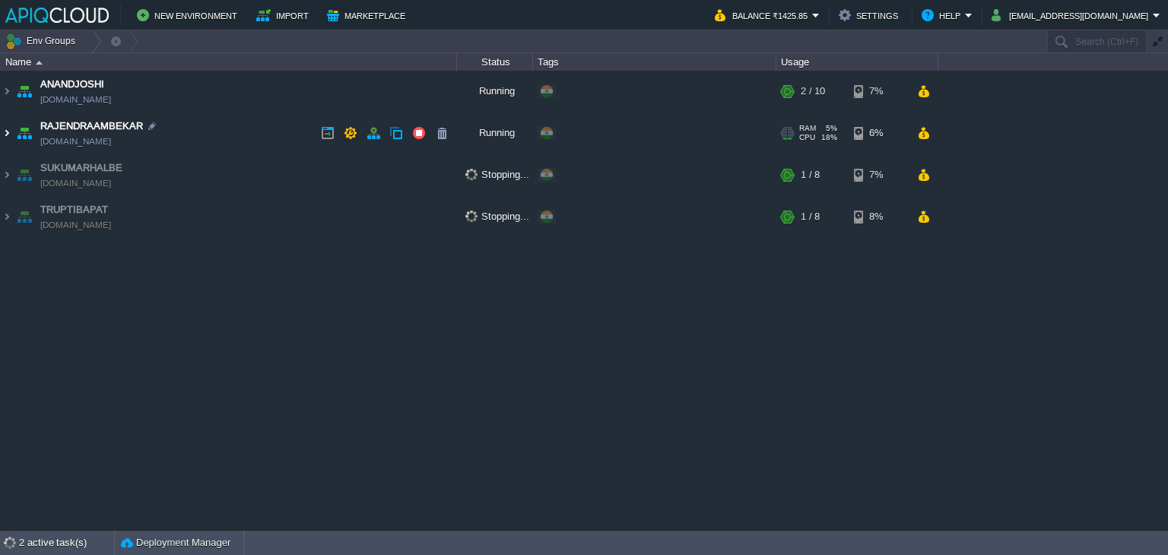
click at [7, 131] on img at bounding box center [7, 133] width 12 height 41
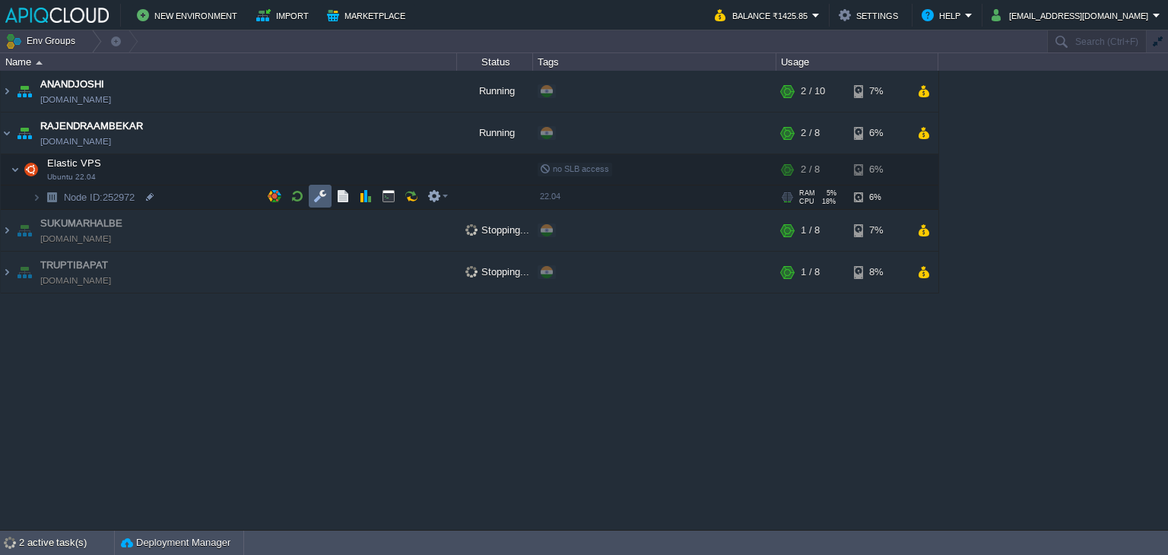
click at [316, 186] on td at bounding box center [320, 196] width 23 height 23
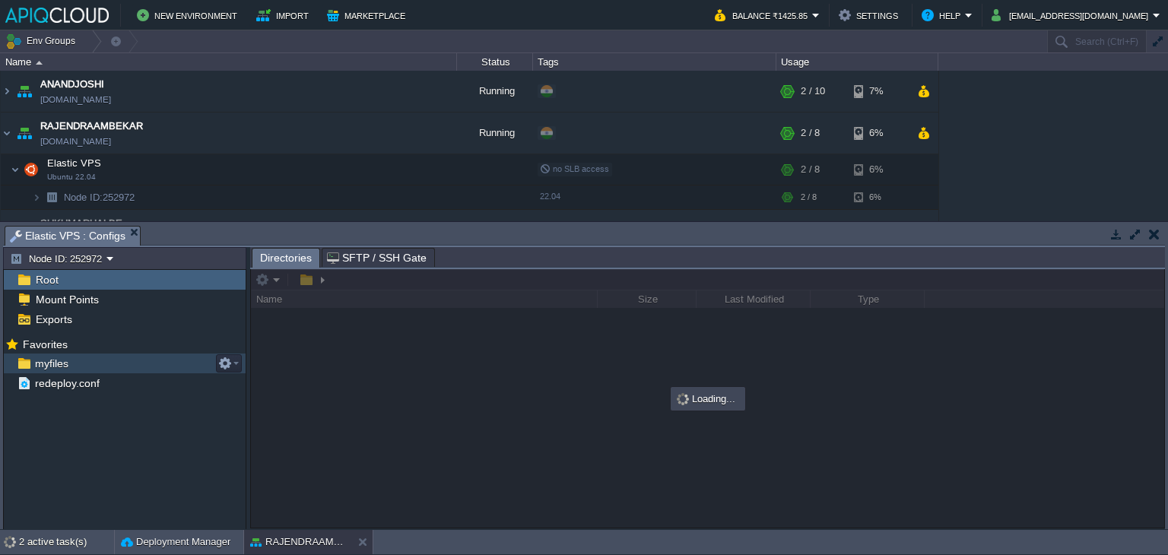
click at [45, 358] on span "myfiles" at bounding box center [51, 364] width 39 height 14
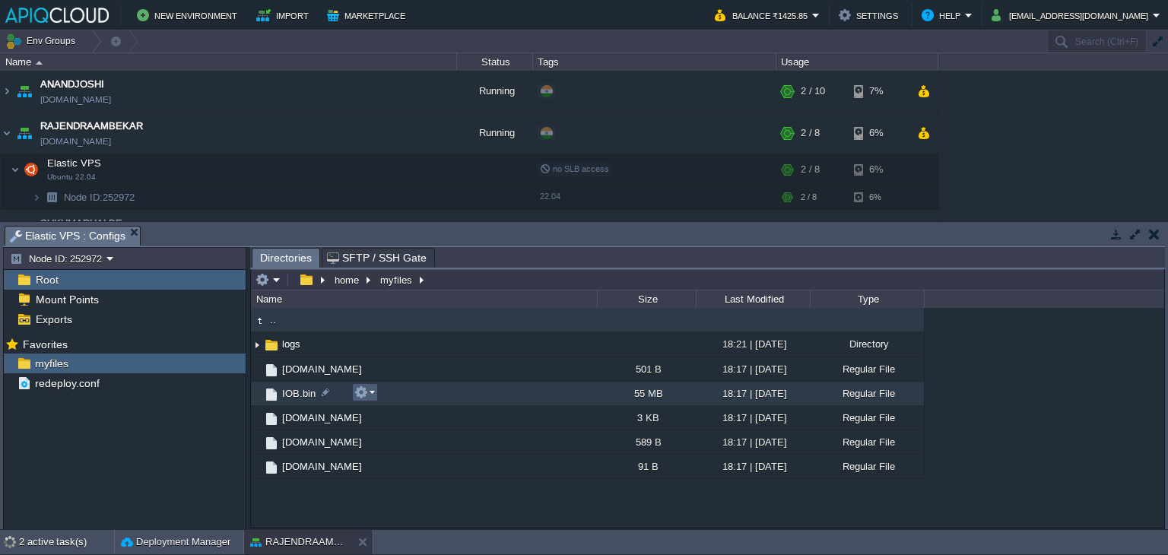
click at [361, 391] on button "button" at bounding box center [361, 393] width 14 height 14
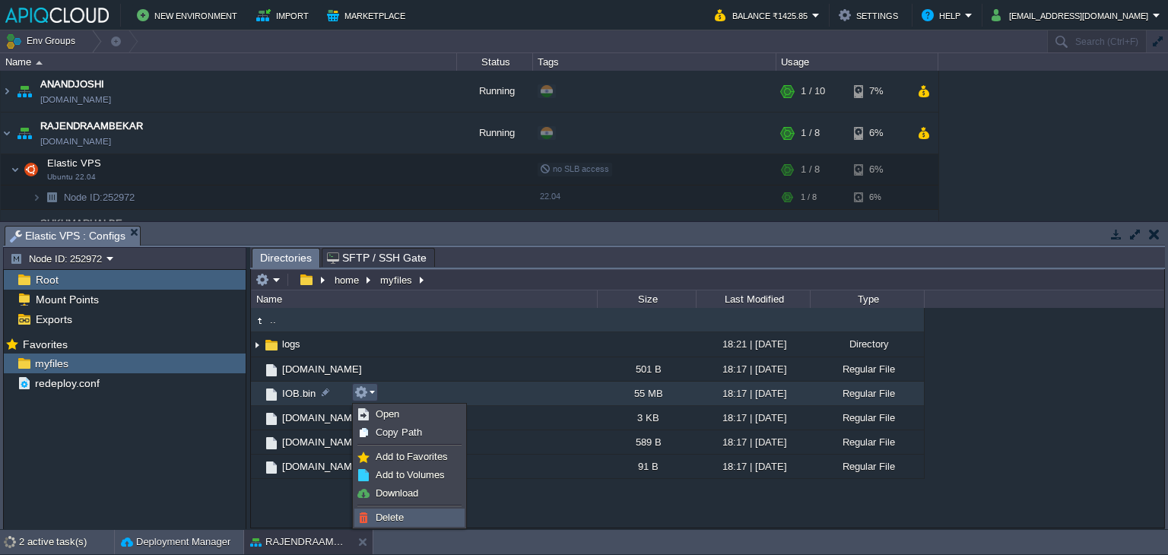
click at [403, 516] on span "Delete" at bounding box center [390, 517] width 28 height 11
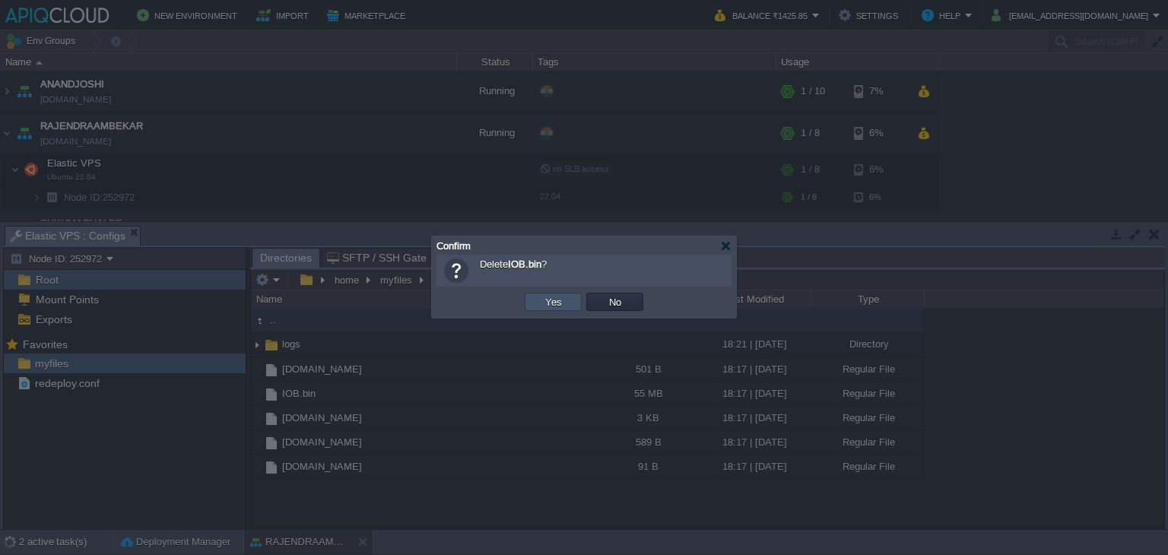
click at [560, 301] on button "Yes" at bounding box center [554, 302] width 26 height 14
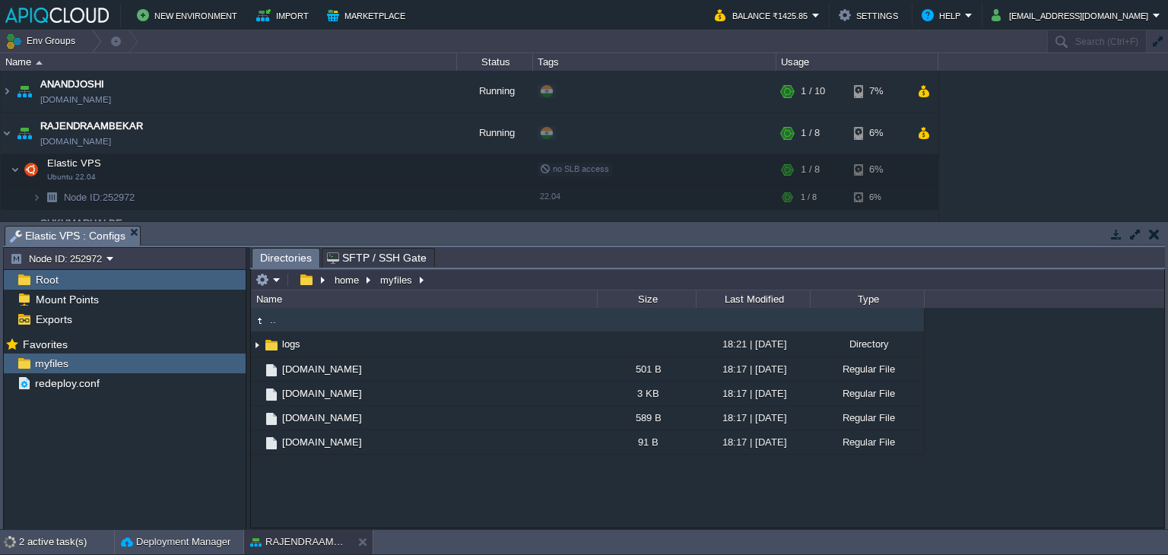
click at [1157, 230] on button "button" at bounding box center [1154, 234] width 11 height 14
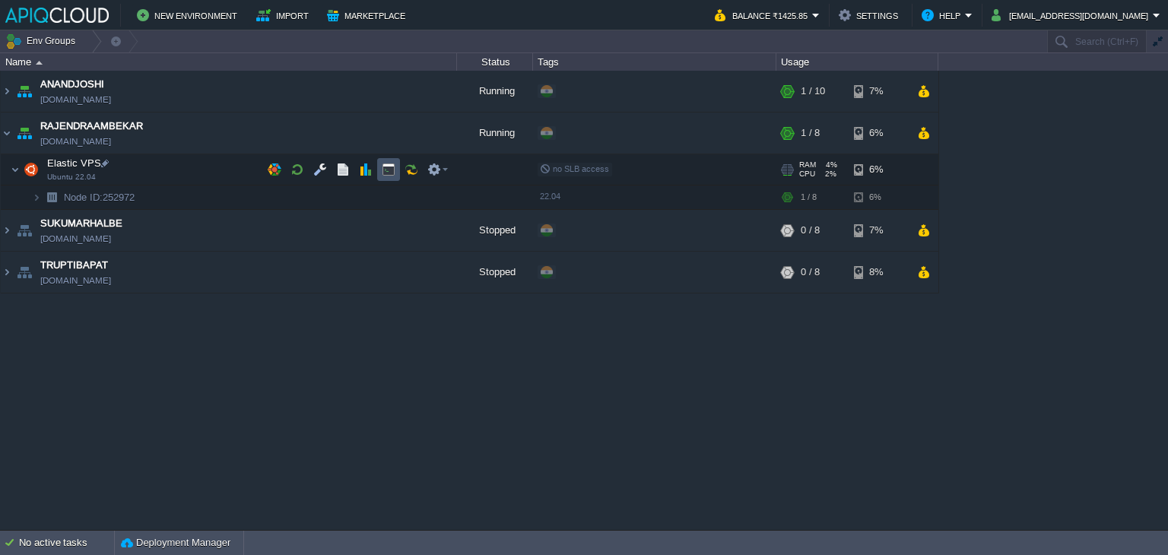
click at [388, 165] on button "button" at bounding box center [389, 170] width 14 height 14
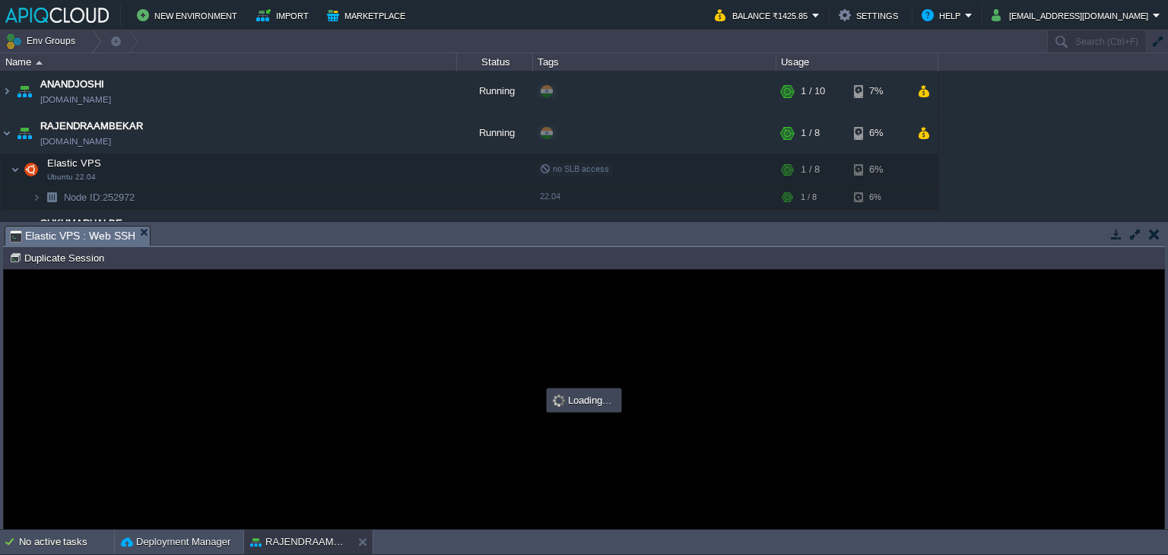
type input "#000000"
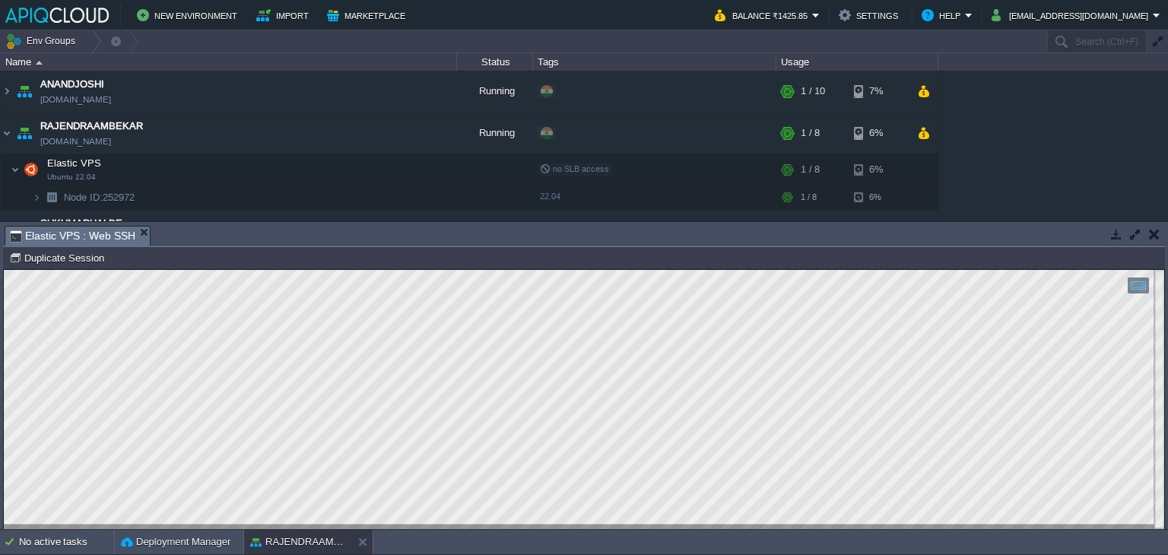
click at [1153, 237] on button "button" at bounding box center [1154, 234] width 11 height 14
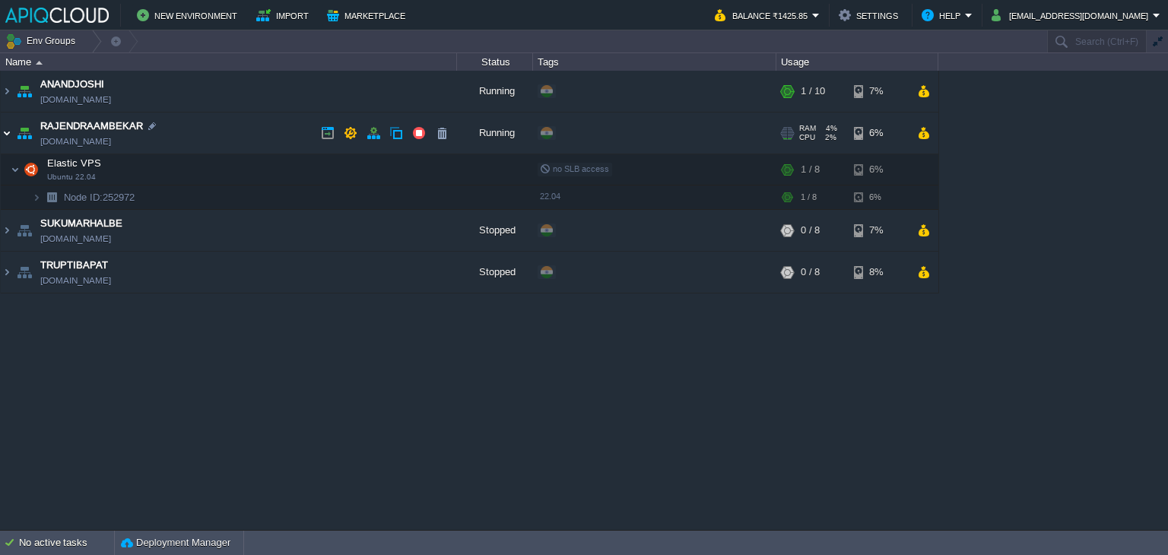
click at [8, 133] on img at bounding box center [7, 133] width 12 height 41
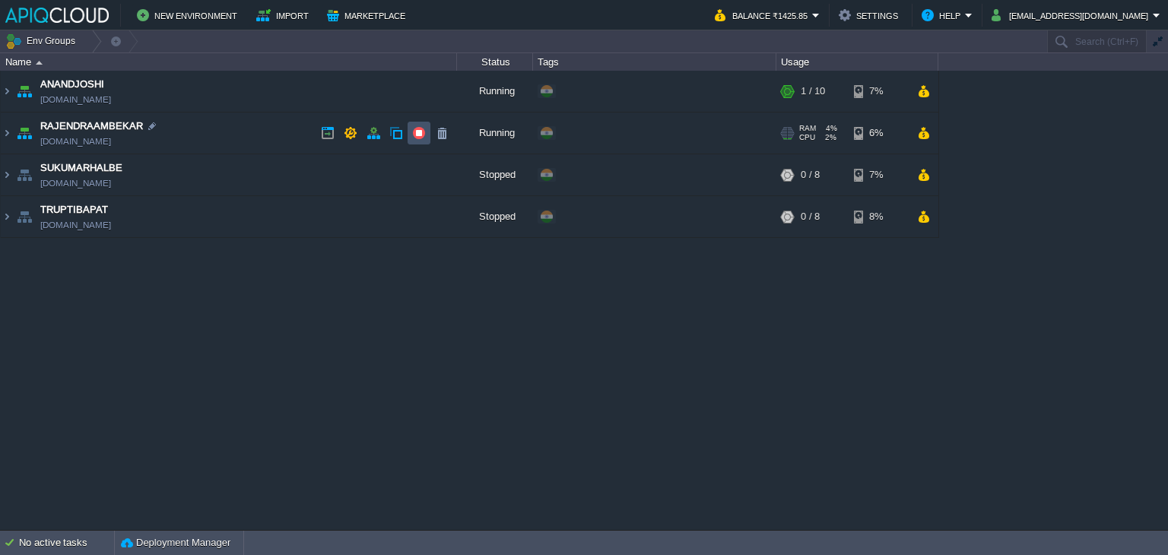
click at [414, 134] on button "button" at bounding box center [419, 133] width 14 height 14
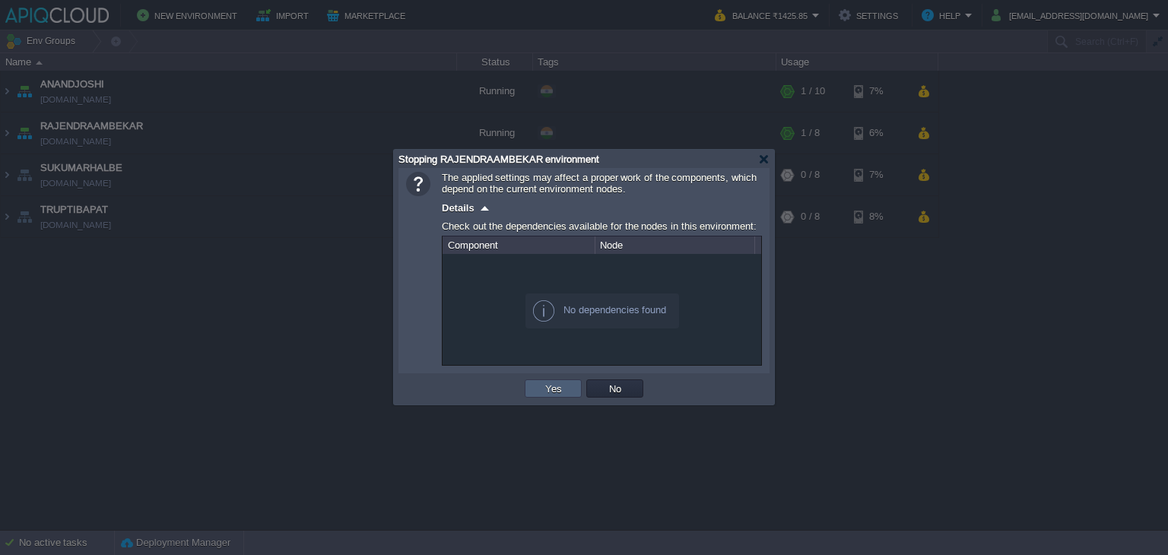
click at [555, 392] on button "Yes" at bounding box center [554, 389] width 26 height 14
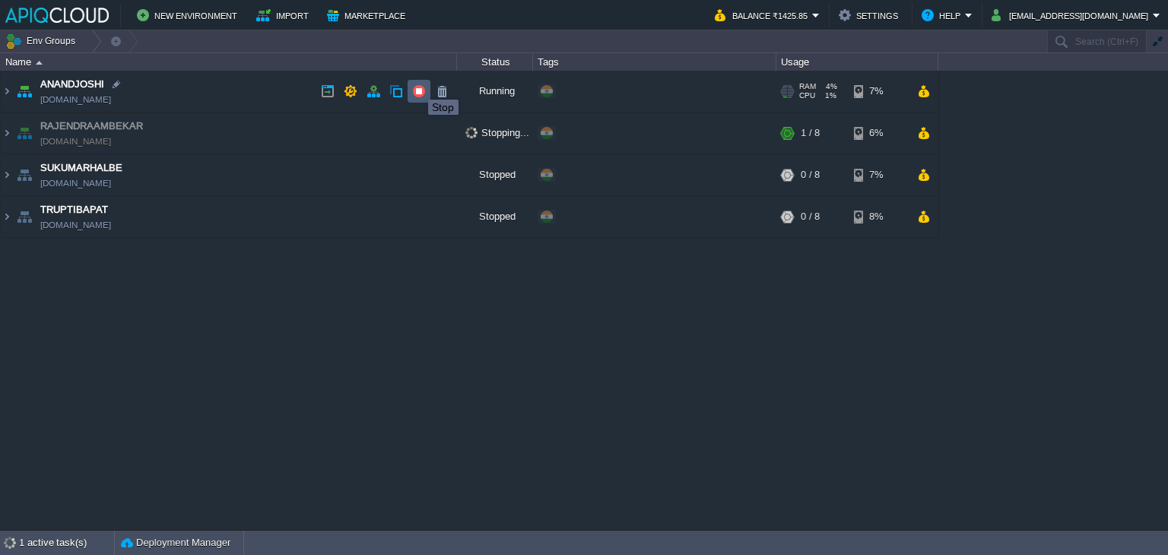
click at [417, 86] on button "button" at bounding box center [419, 91] width 14 height 14
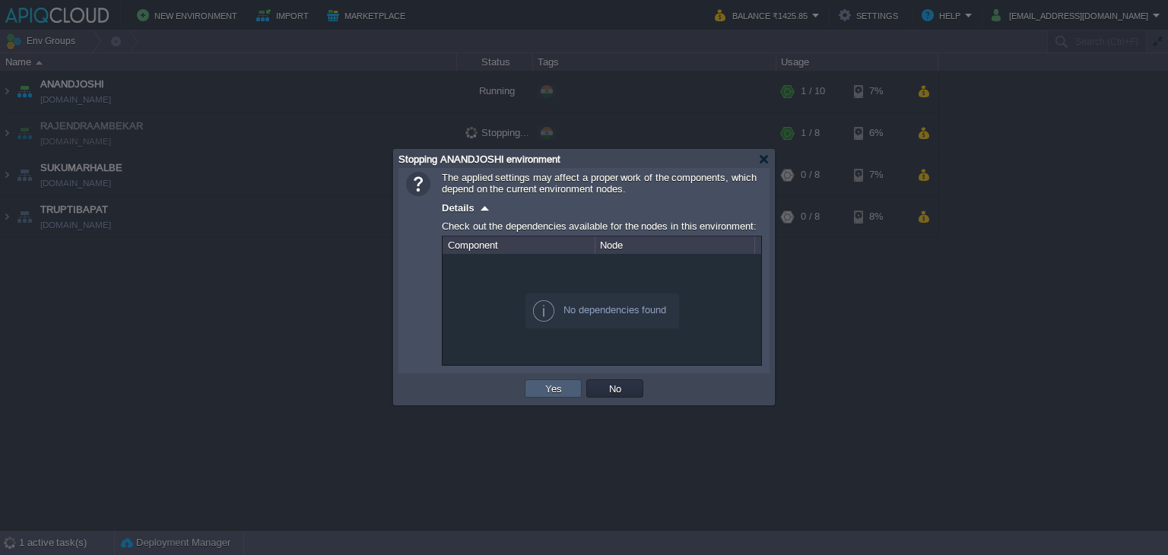
click at [544, 383] on button "Yes" at bounding box center [554, 389] width 26 height 14
